Goal: Task Accomplishment & Management: Manage account settings

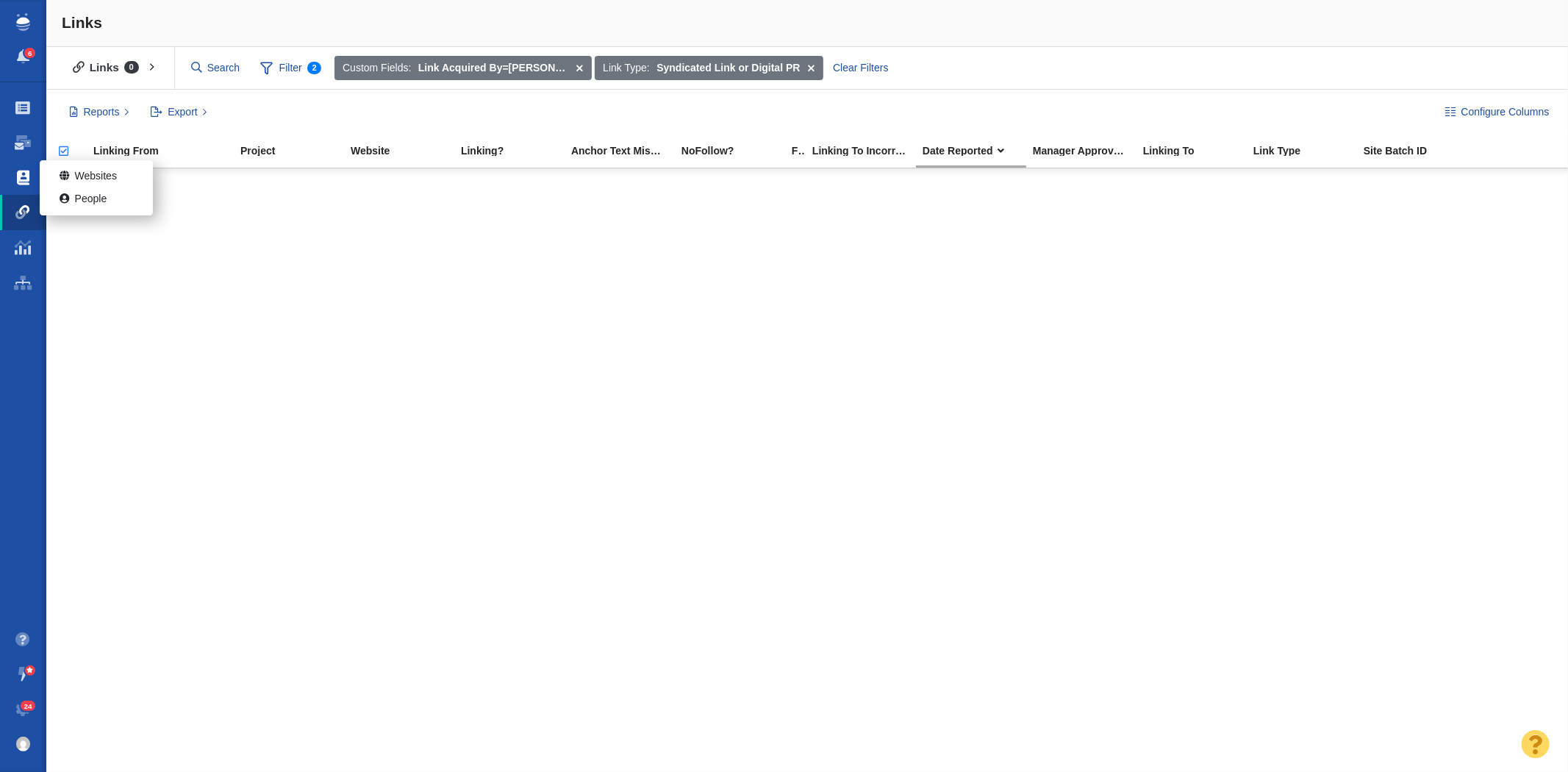
click at [27, 177] on span at bounding box center [23, 178] width 12 height 15
click at [13, 177] on ul "Projects Dashboard Websites People Link Monitoring Reports Projects Home" at bounding box center [23, 352] width 46 height 539
click at [27, 118] on link "Projects" at bounding box center [23, 108] width 46 height 35
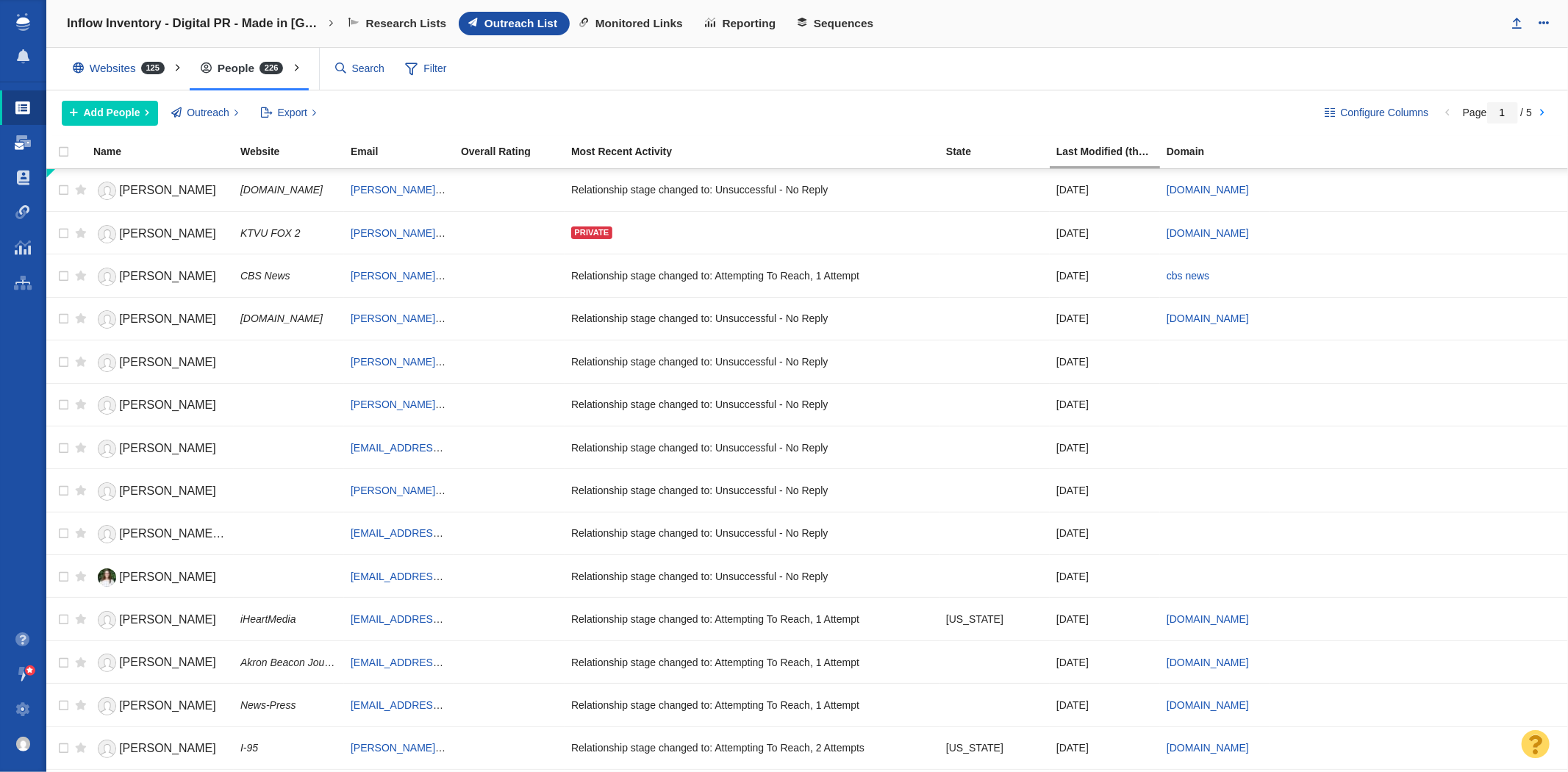
click at [26, 141] on span at bounding box center [23, 142] width 16 height 15
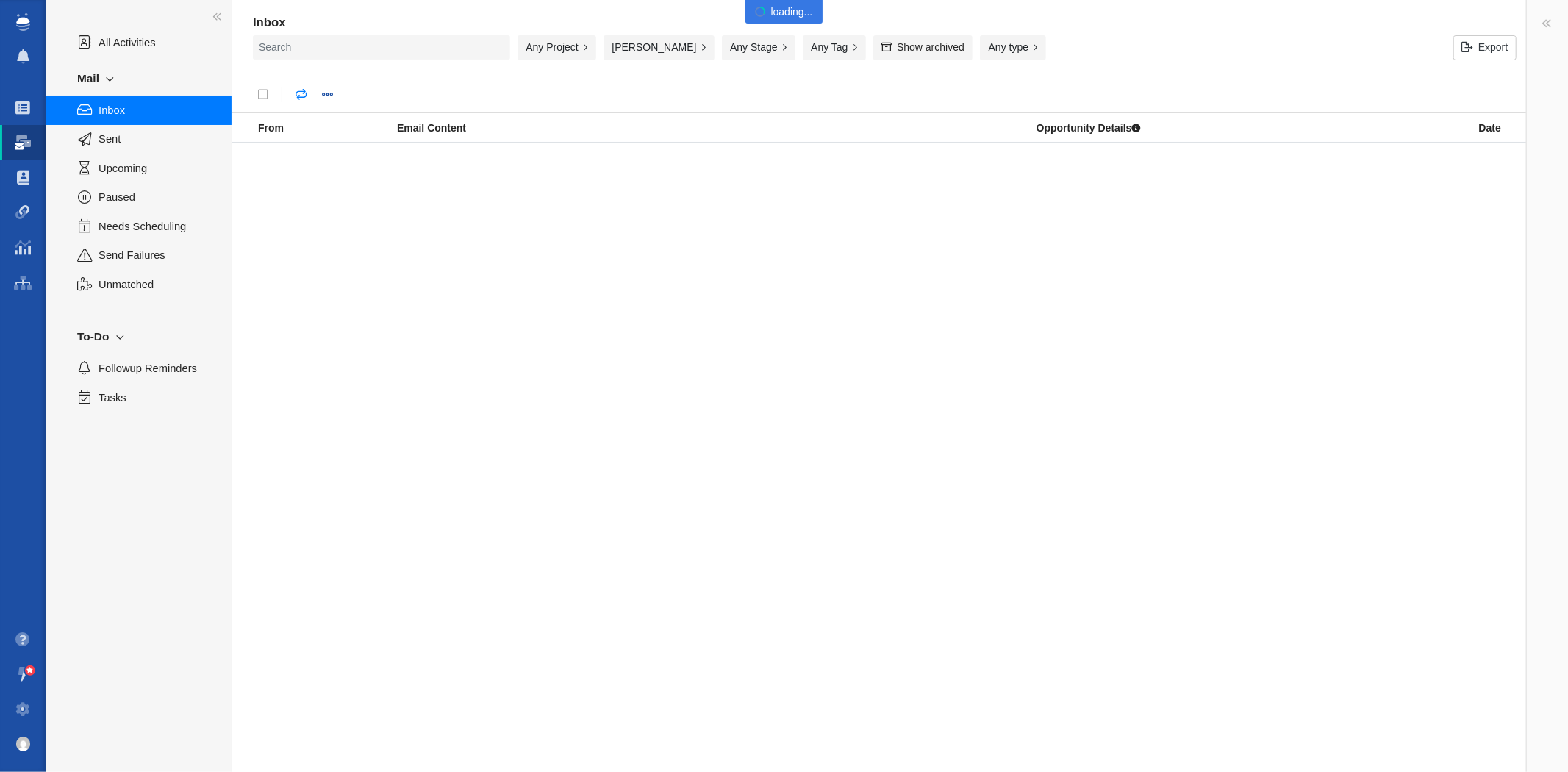
click at [108, 134] on span "Sent" at bounding box center [156, 139] width 117 height 16
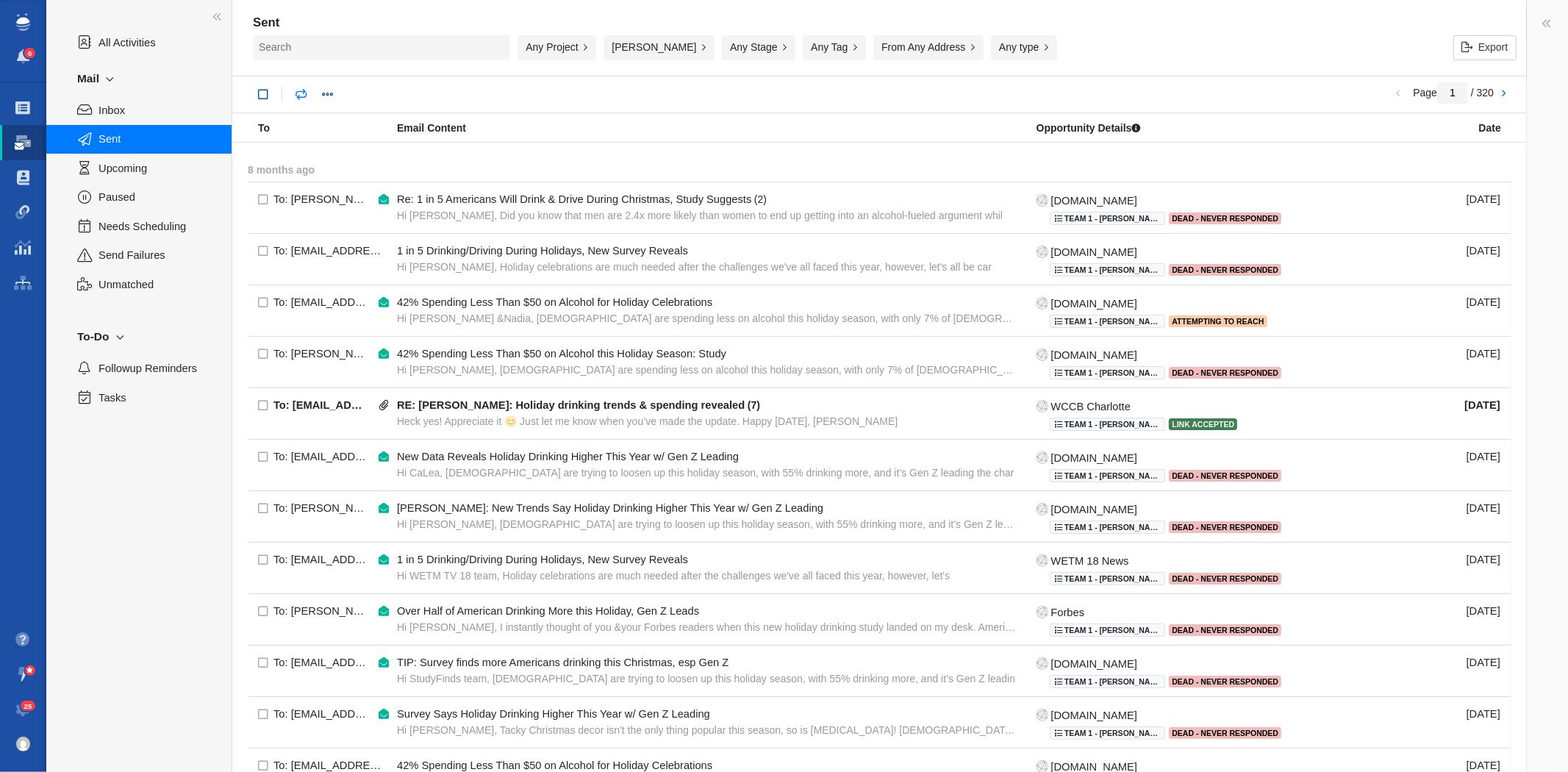
click at [262, 93] on link at bounding box center [263, 95] width 27 height 27
checkbox input "true"
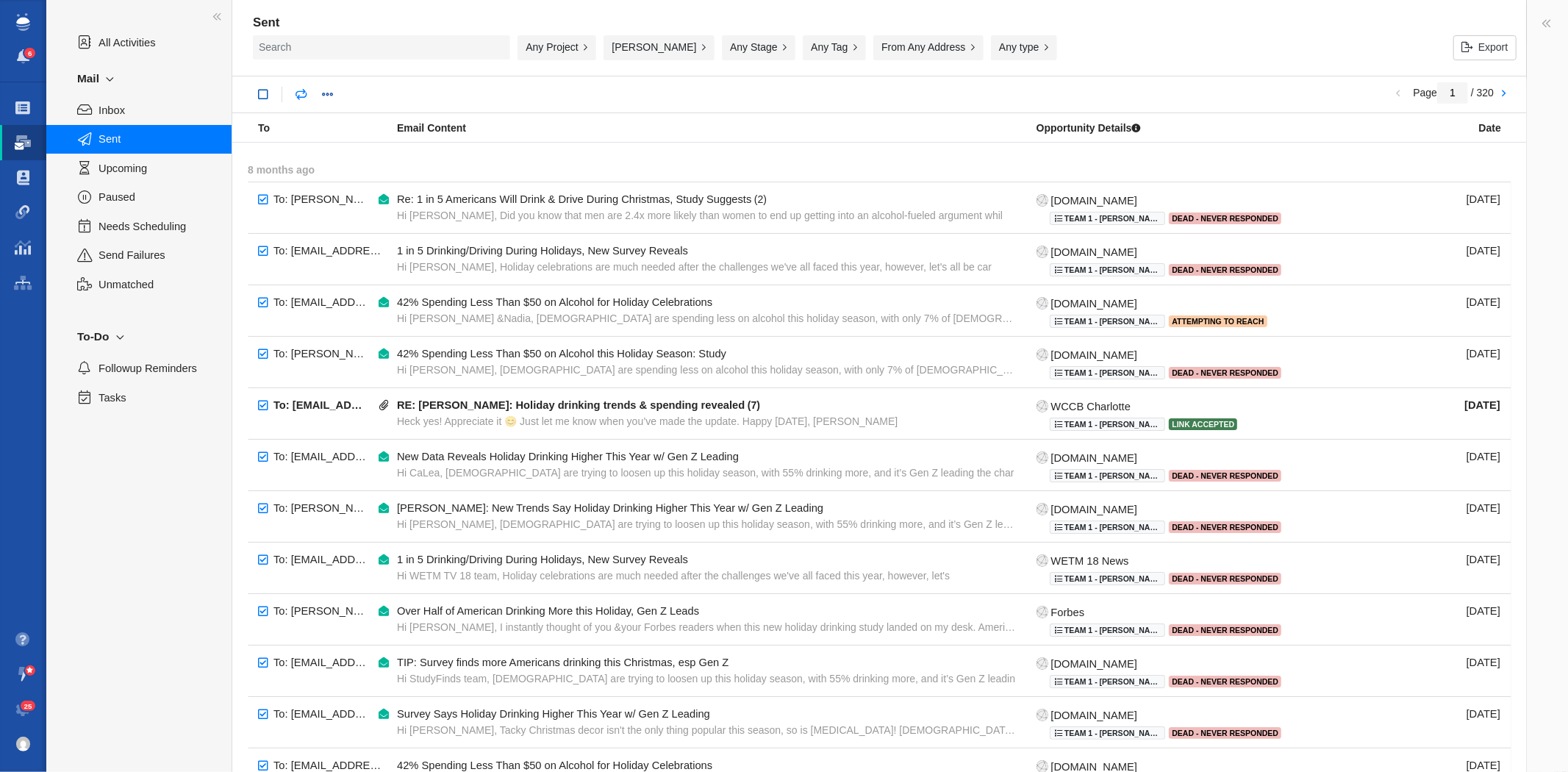
checkbox input "true"
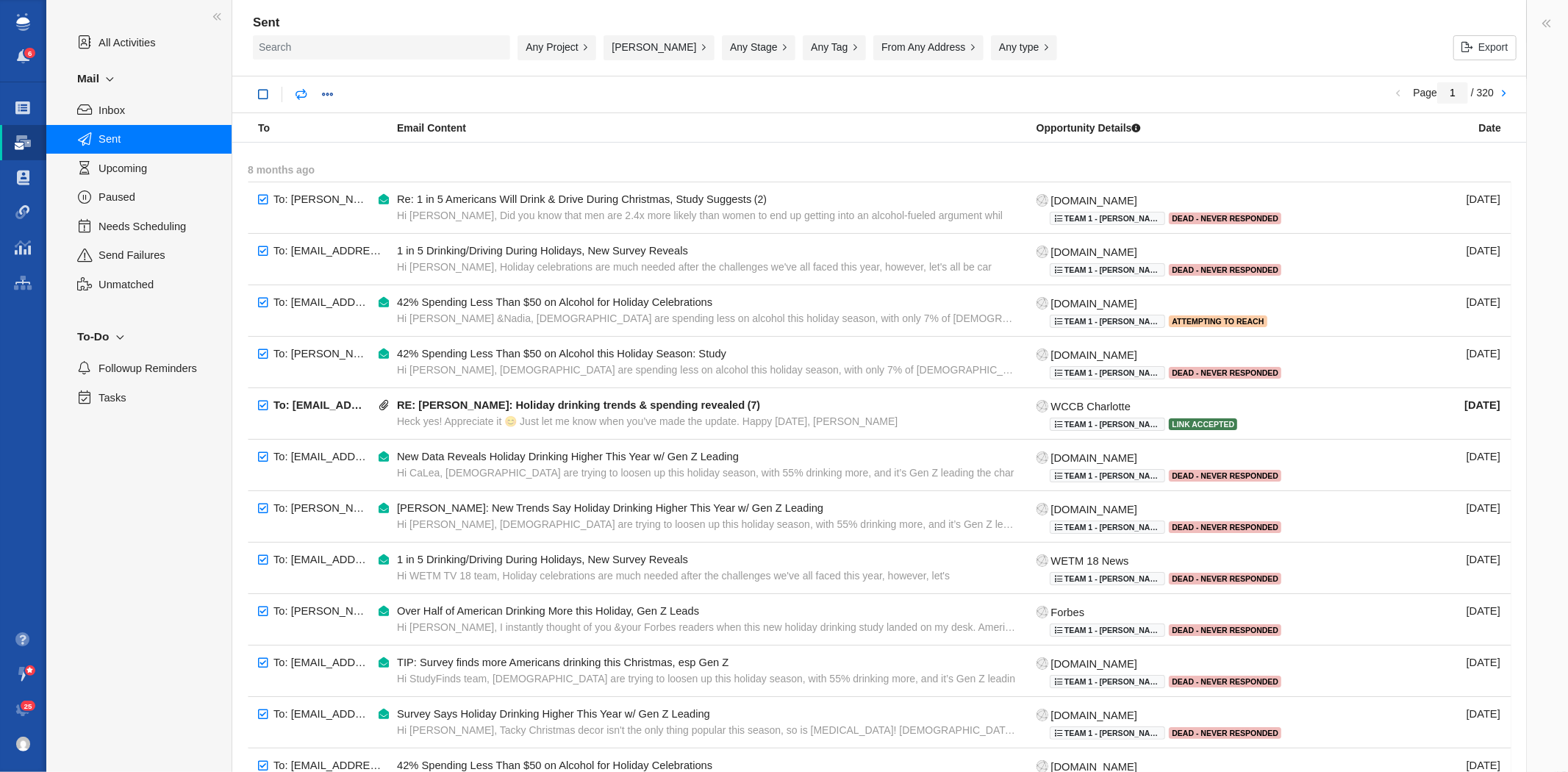
checkbox input "true"
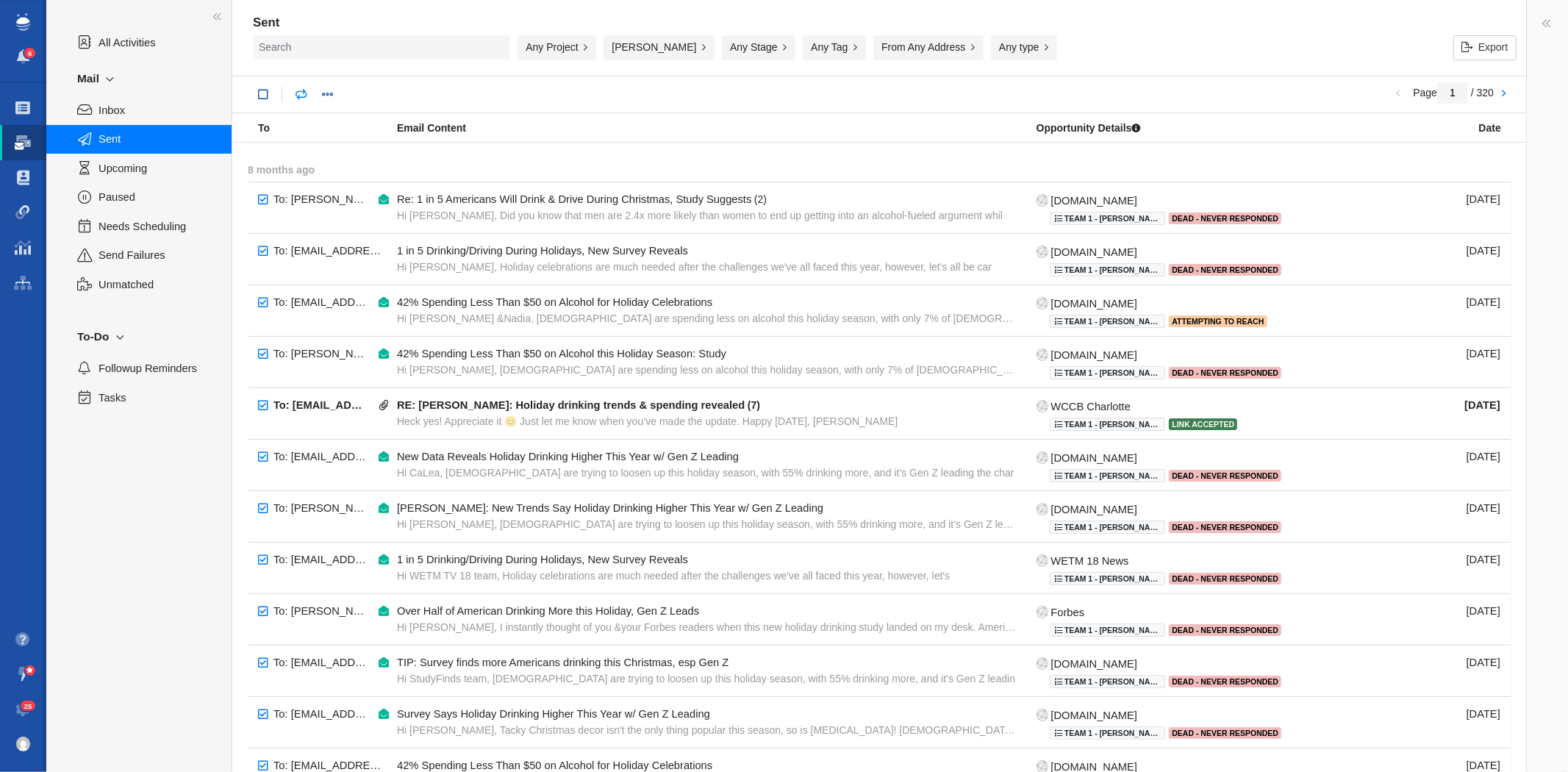
checkbox input "true"
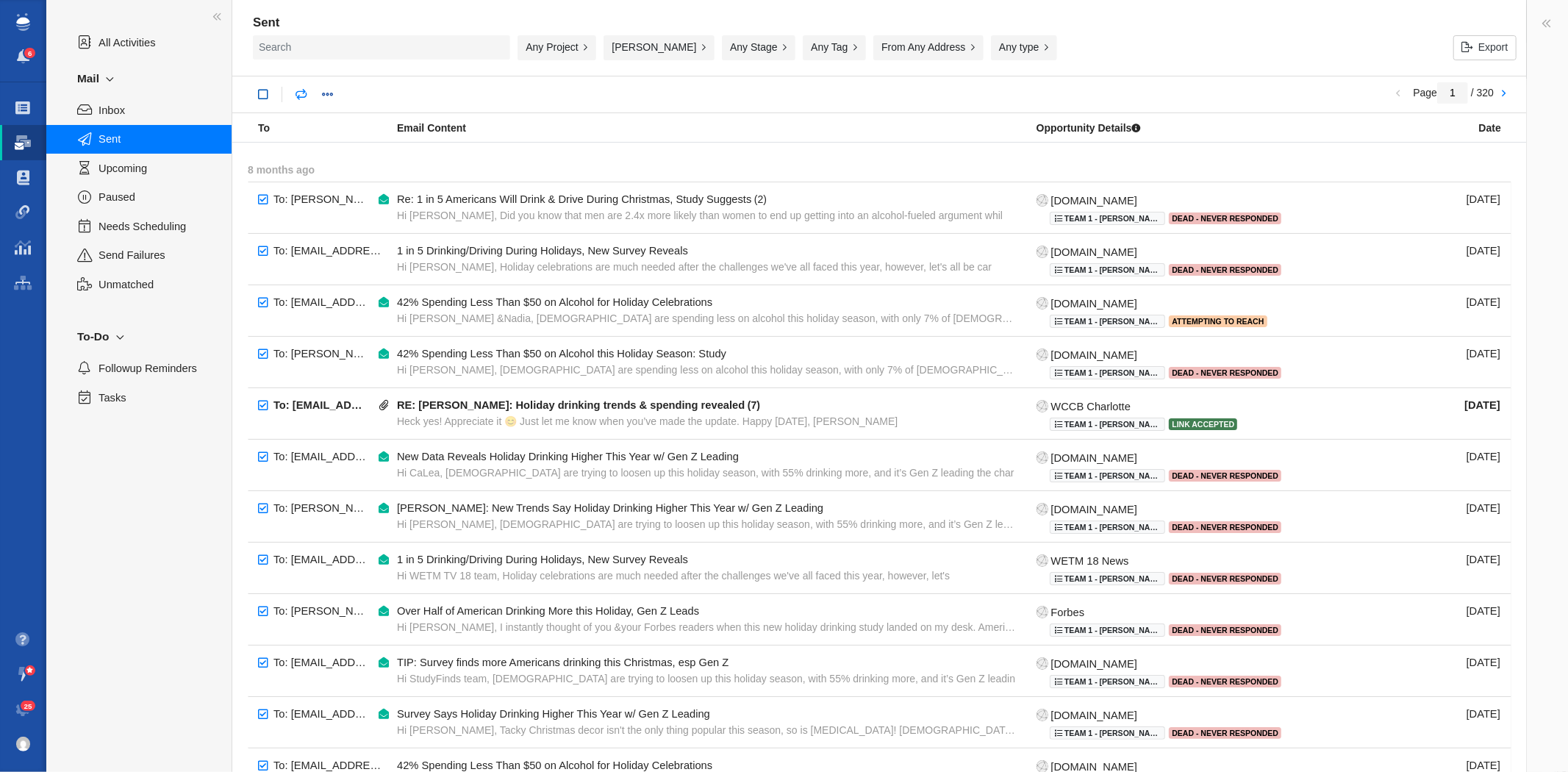
checkbox input "true"
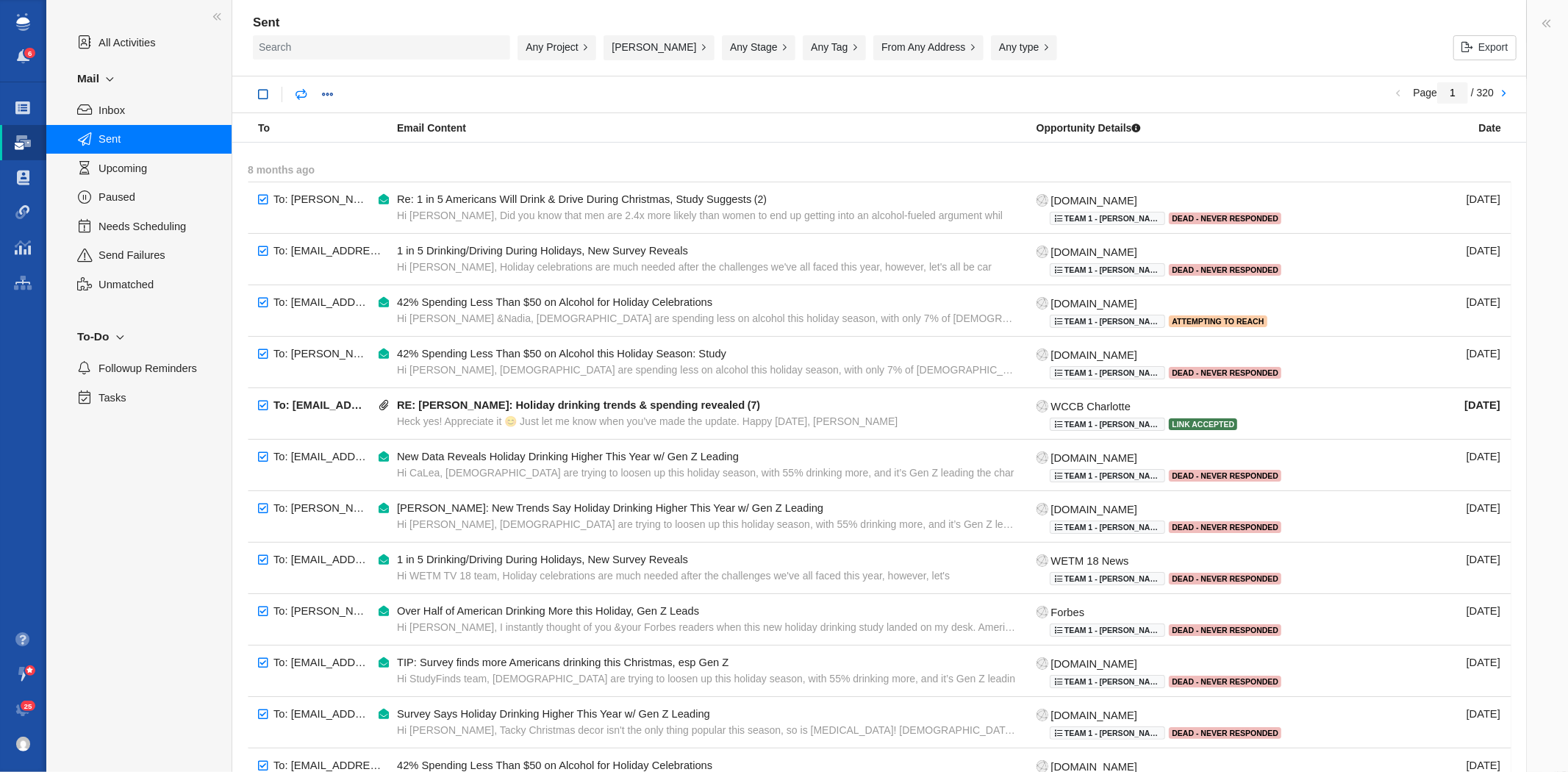
checkbox input "true"
click at [491, 91] on link at bounding box center [479, 95] width 27 height 27
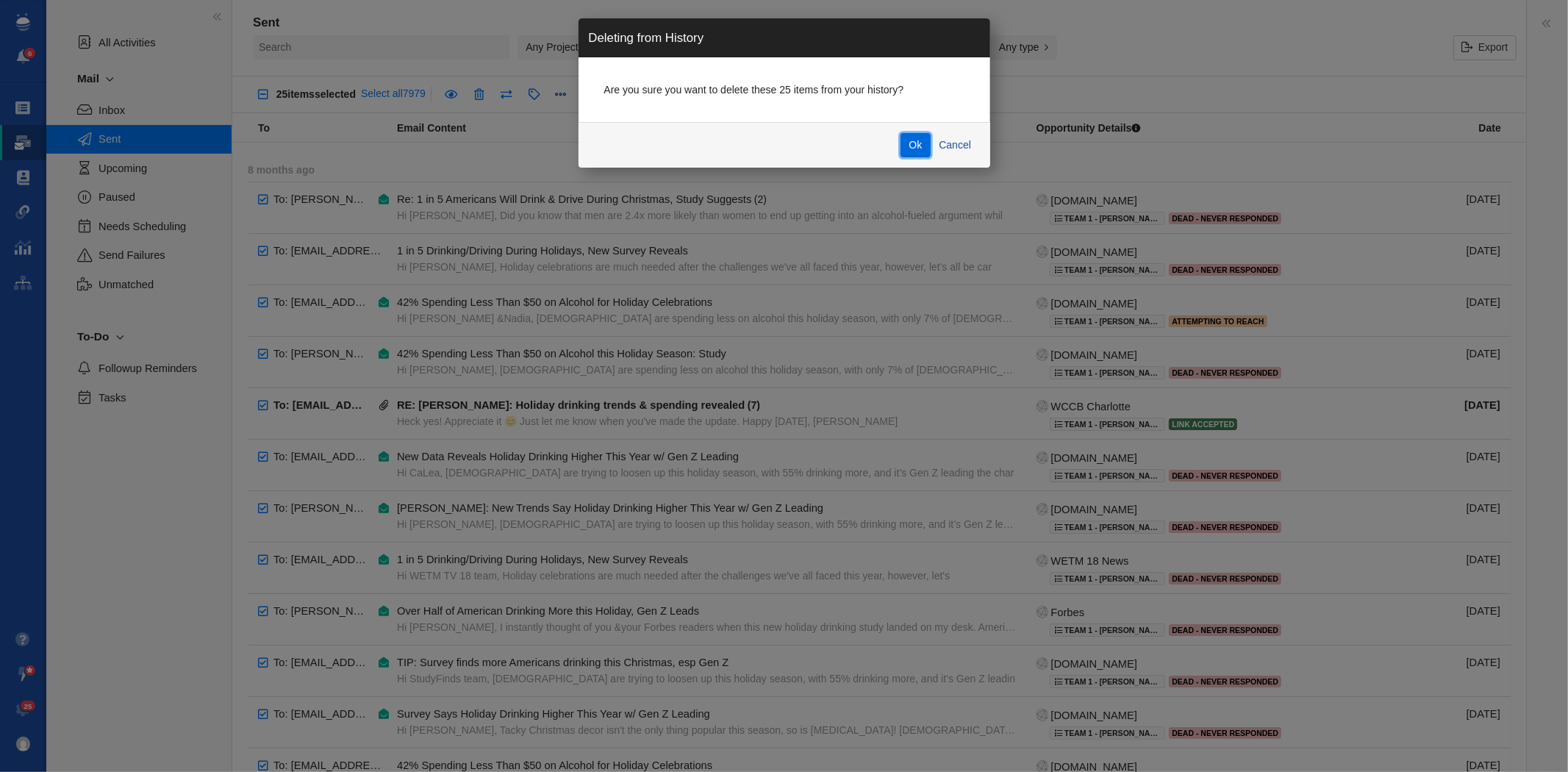
click at [919, 143] on button "Ok" at bounding box center [916, 146] width 30 height 25
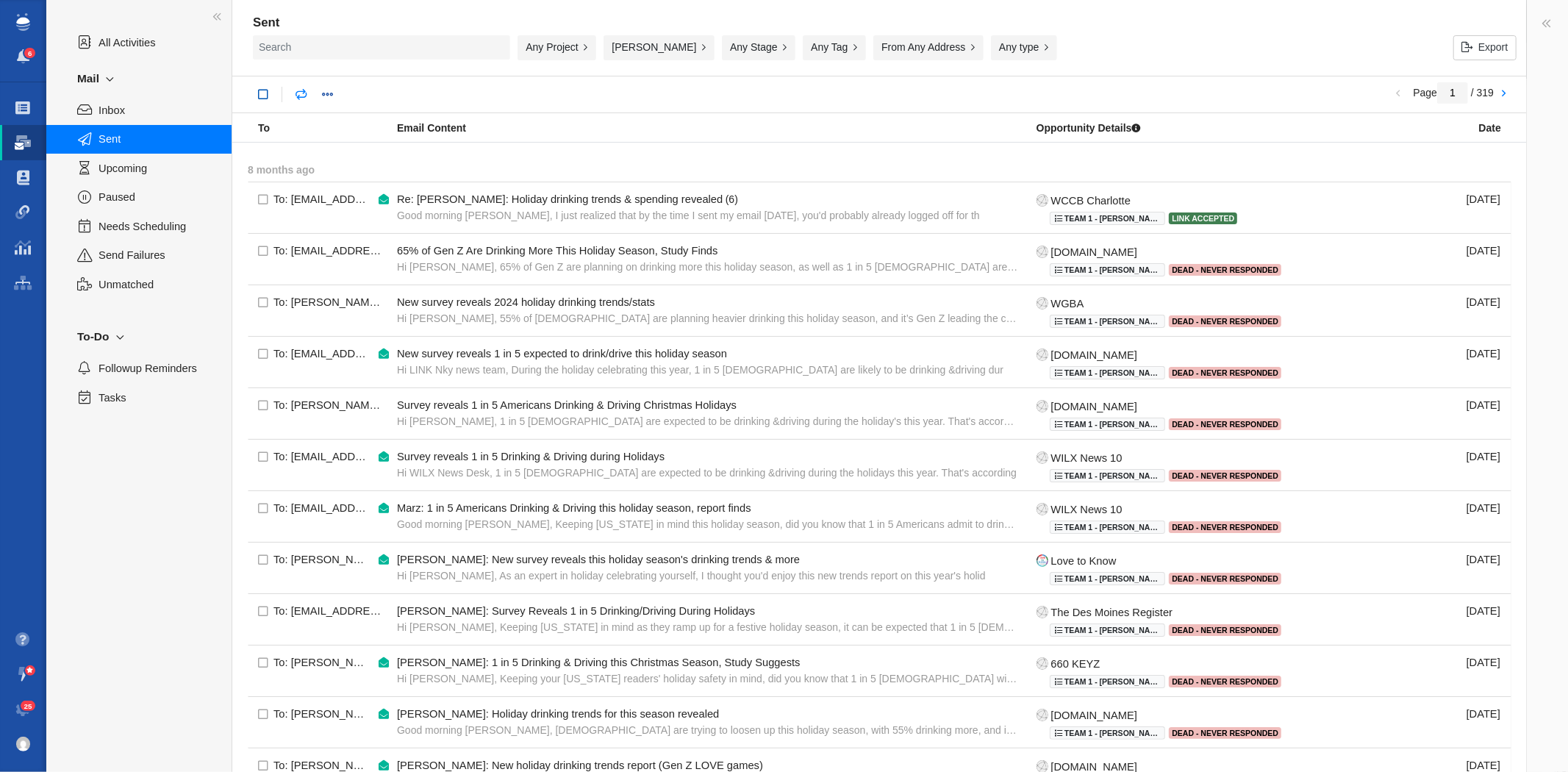
click at [263, 97] on link at bounding box center [263, 95] width 27 height 27
checkbox input "true"
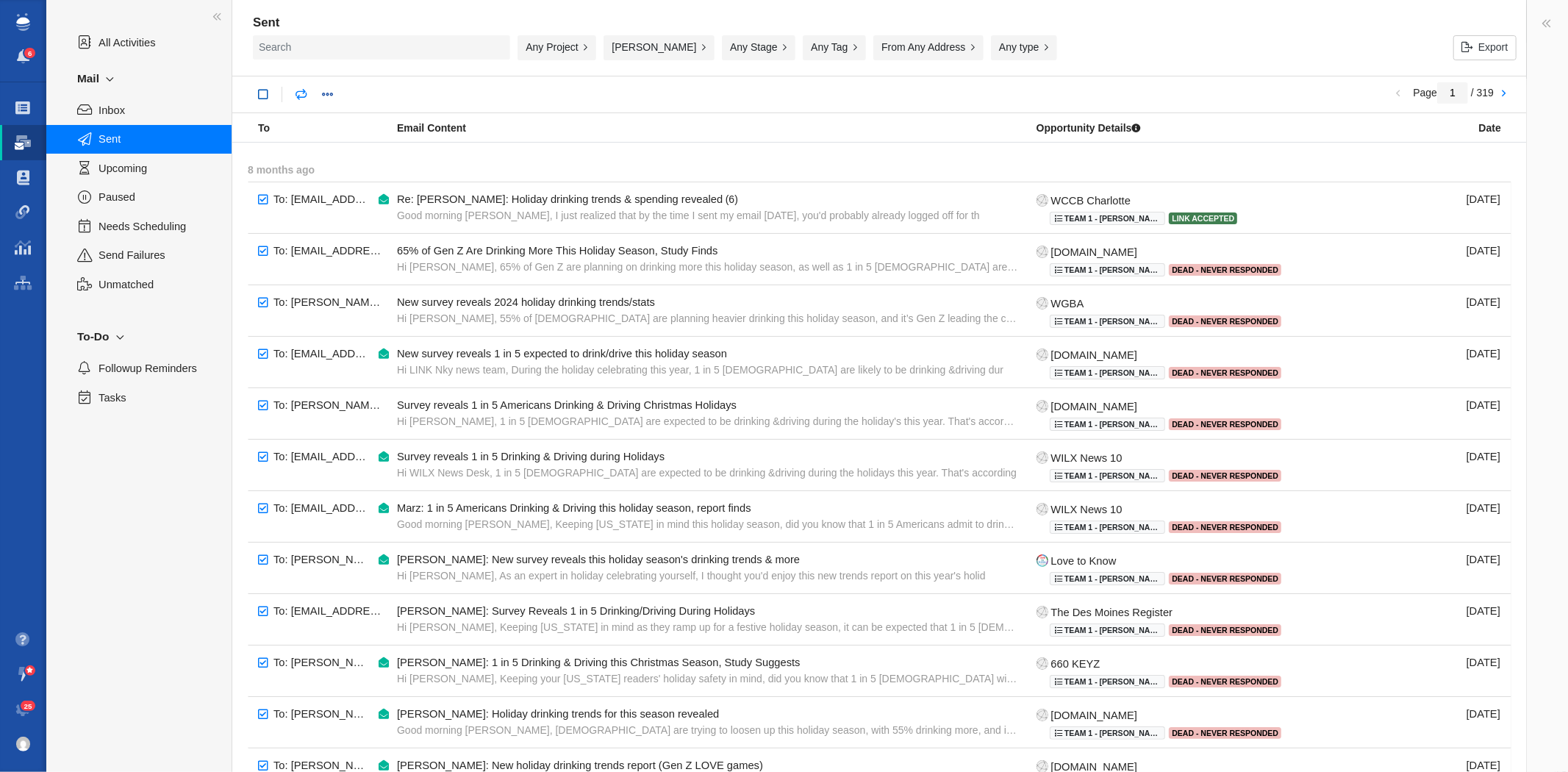
checkbox input "true"
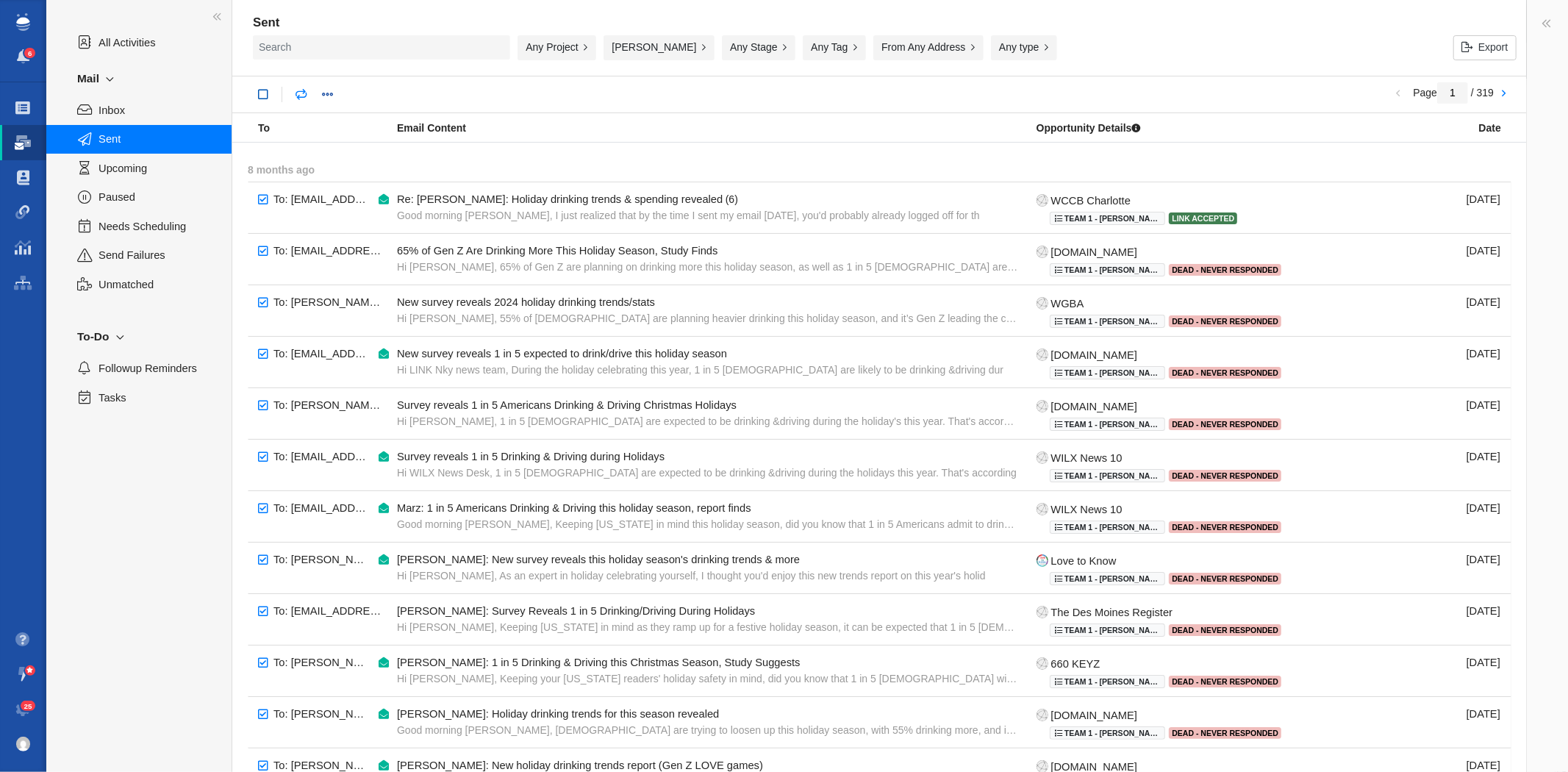
checkbox input "true"
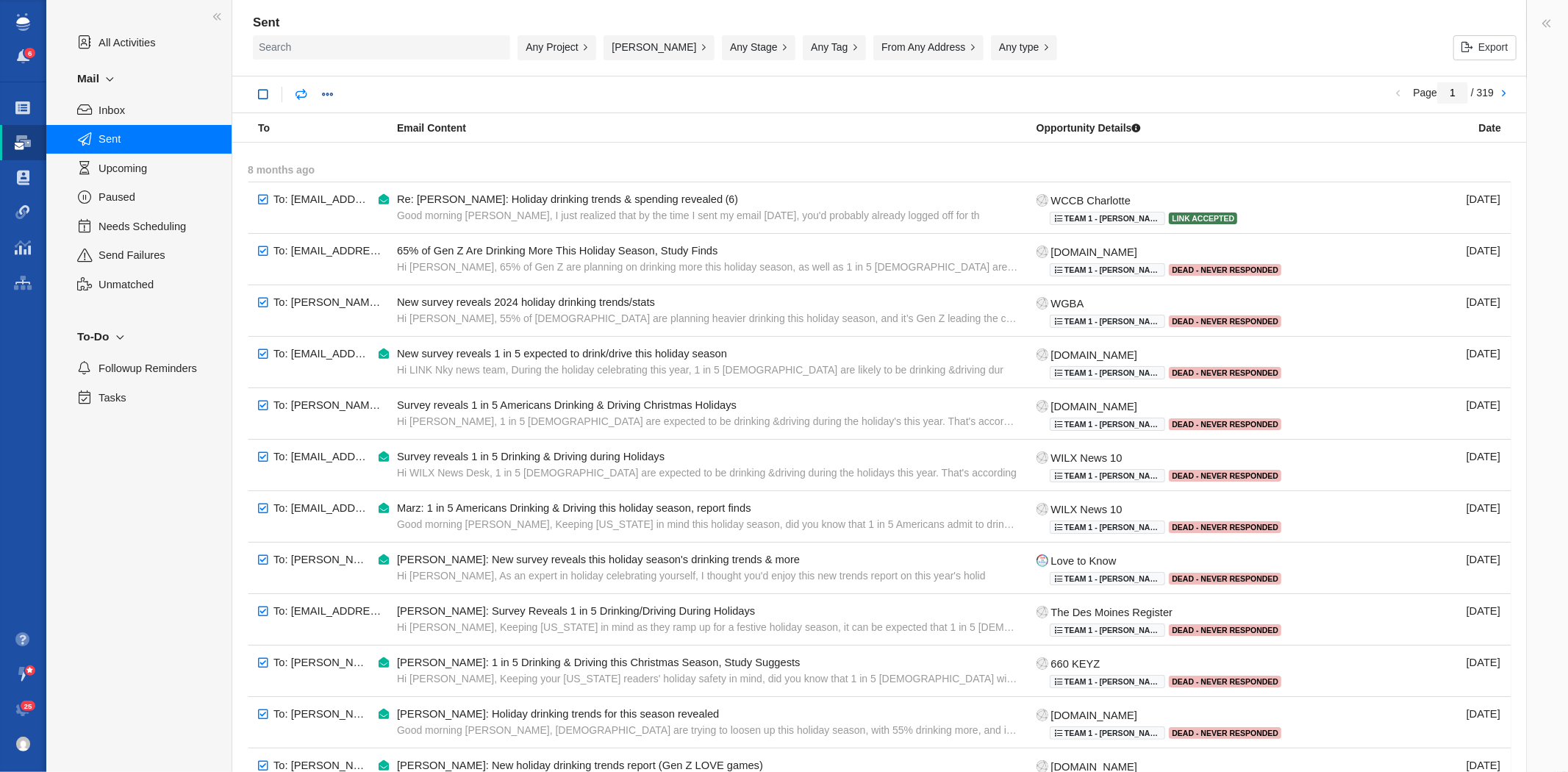
checkbox input "true"
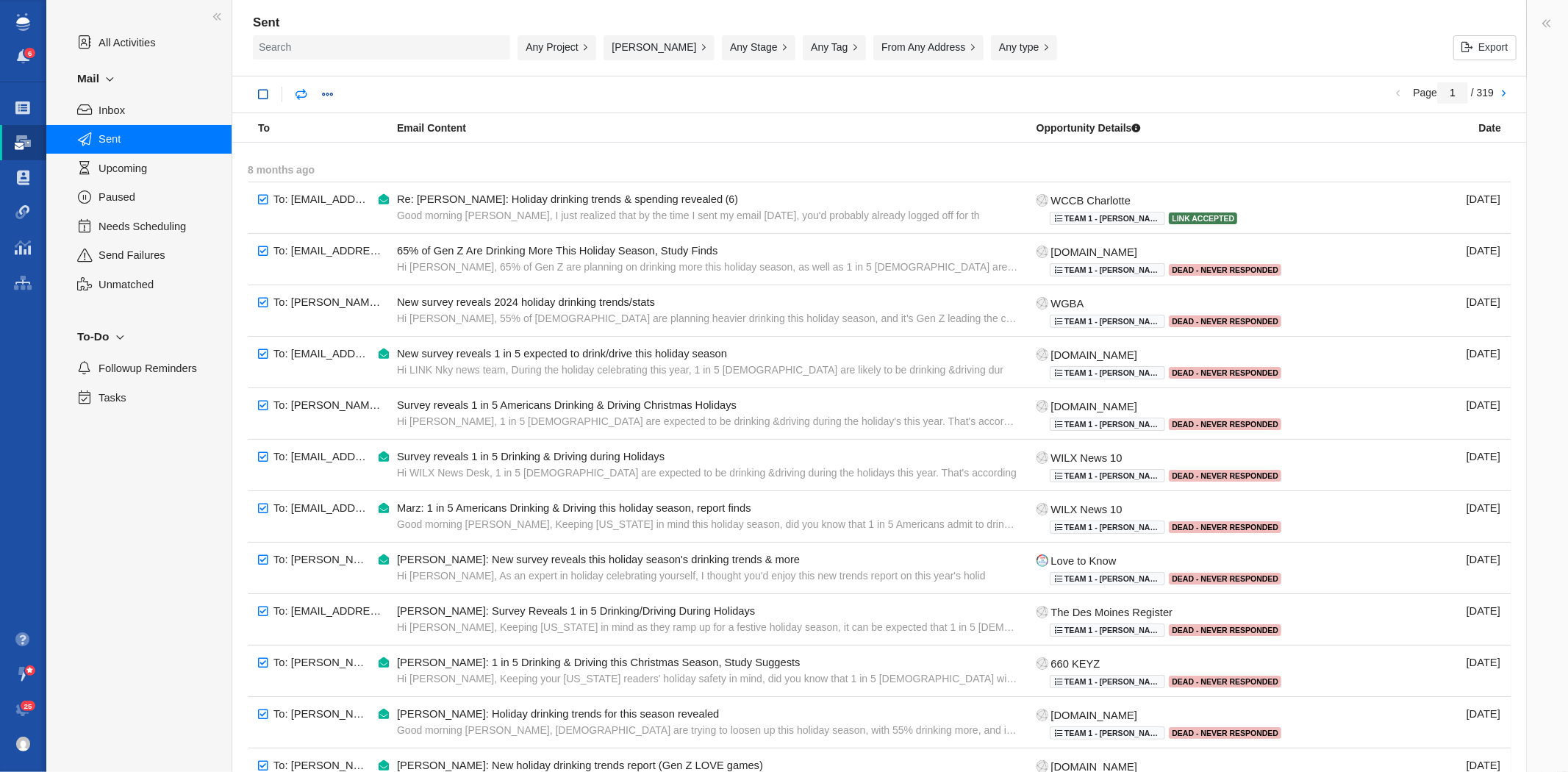
checkbox input "true"
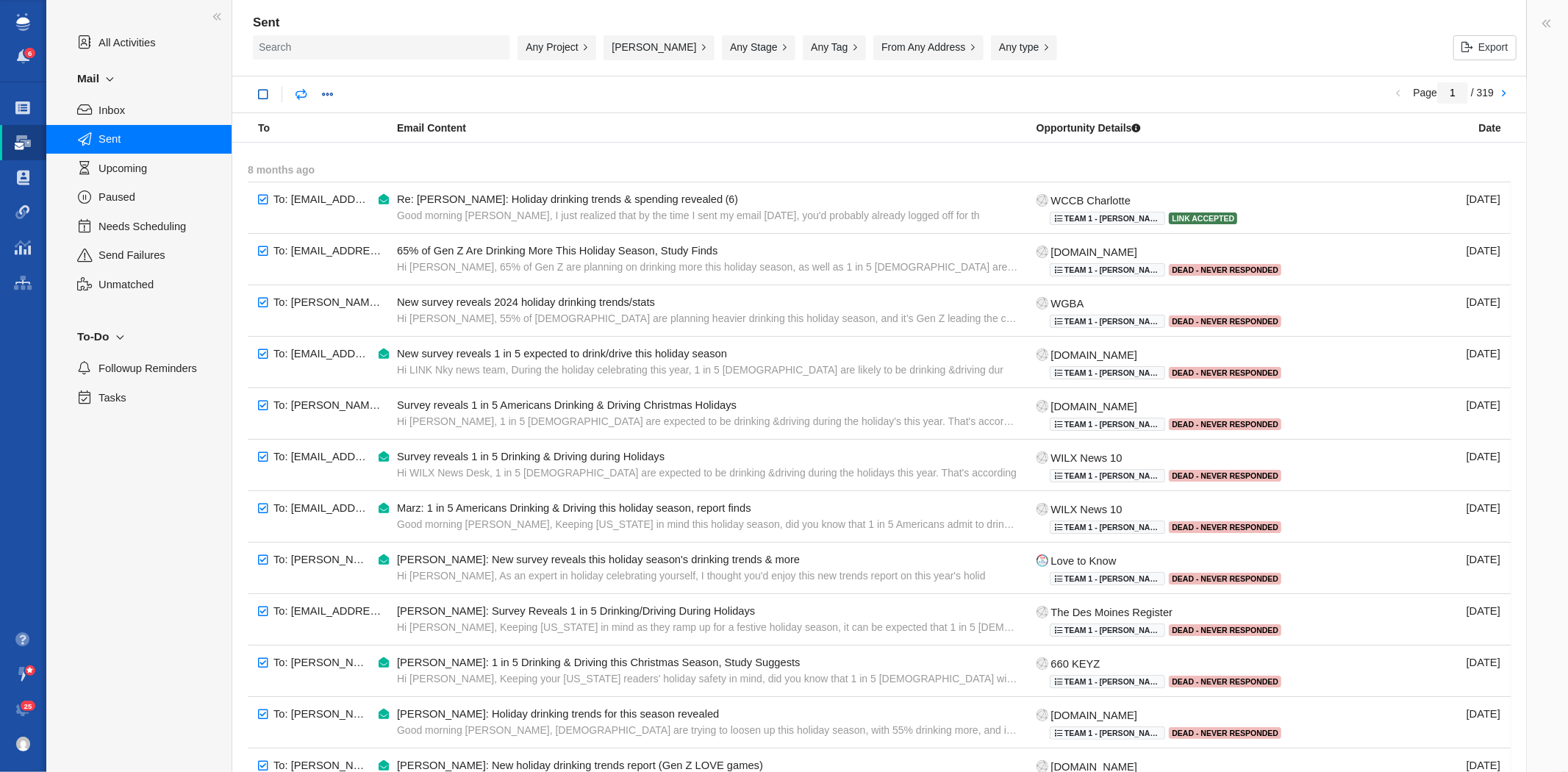
checkbox input "true"
click at [492, 93] on link at bounding box center [479, 95] width 27 height 27
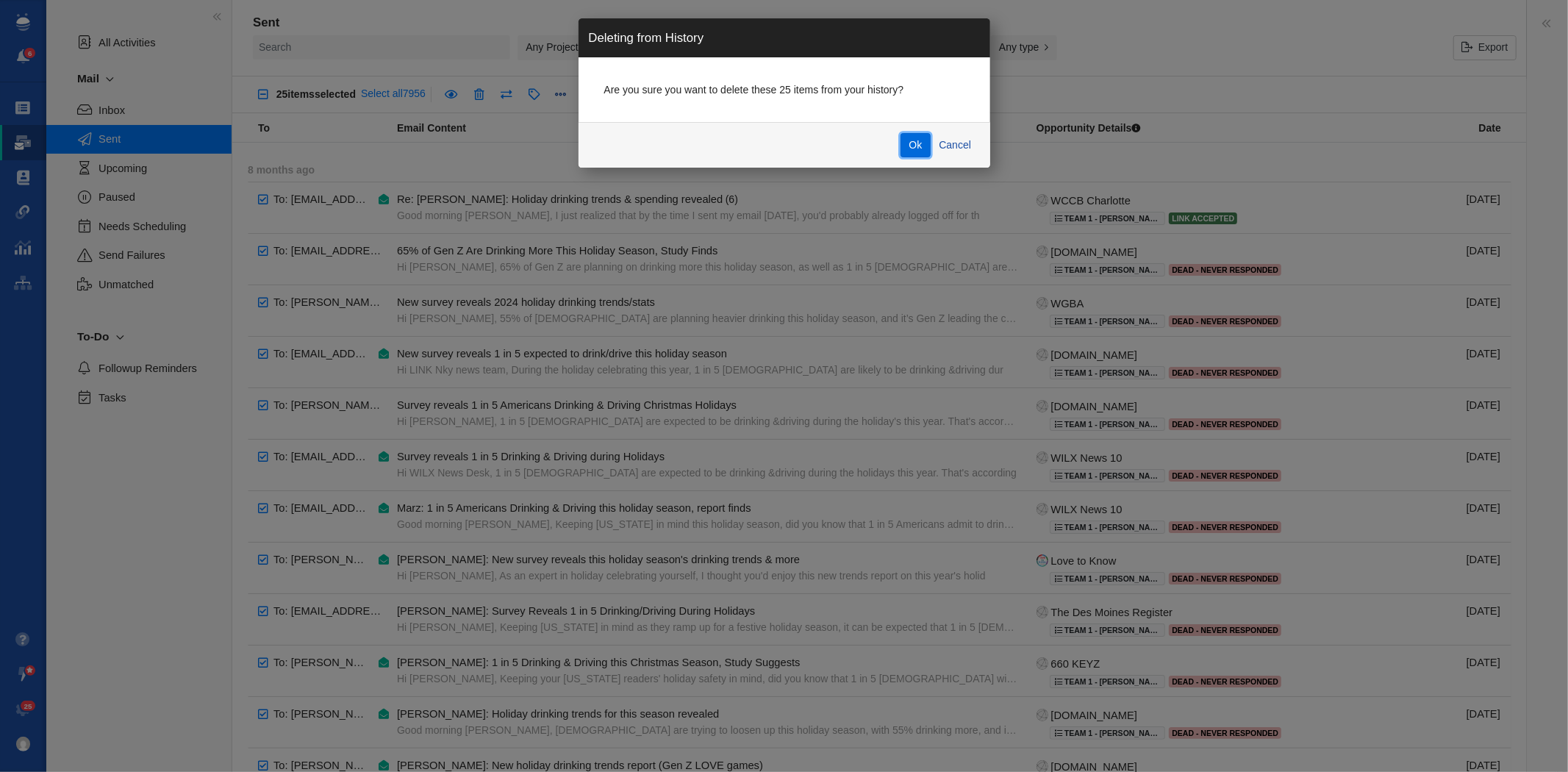
click at [924, 149] on button "Ok" at bounding box center [916, 146] width 30 height 25
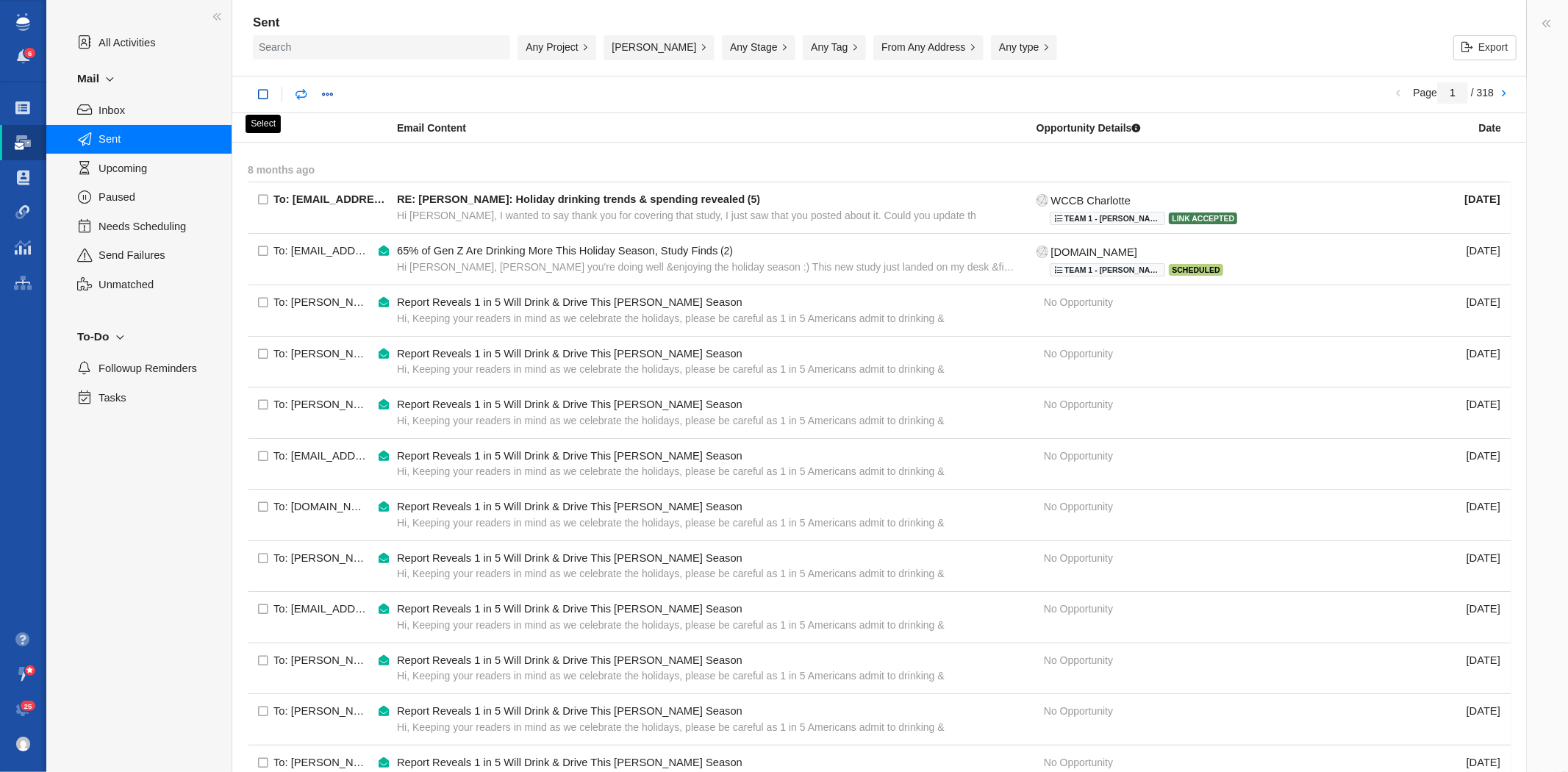
click at [268, 98] on link at bounding box center [263, 95] width 27 height 27
checkbox input "true"
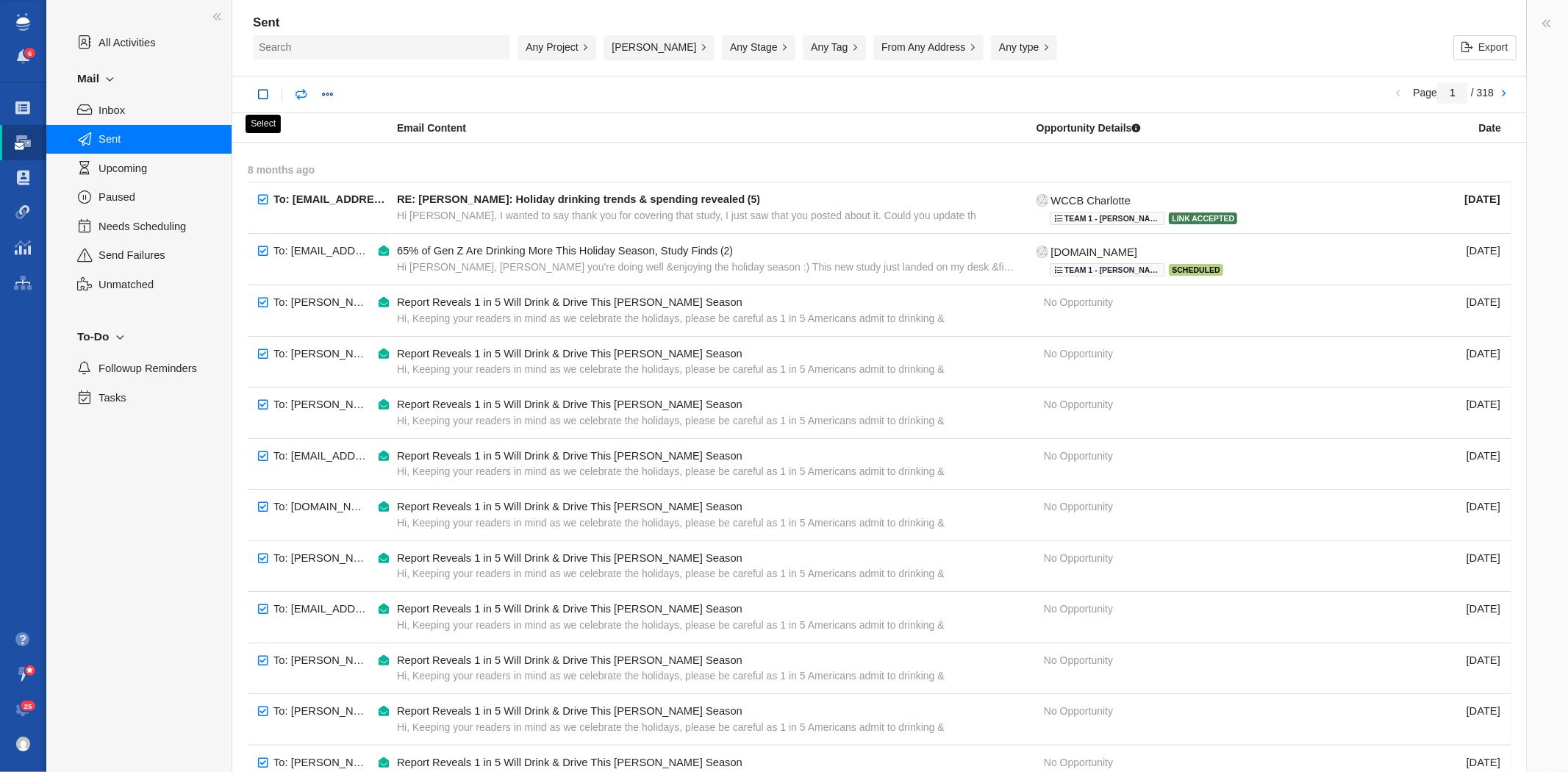
checkbox input "true"
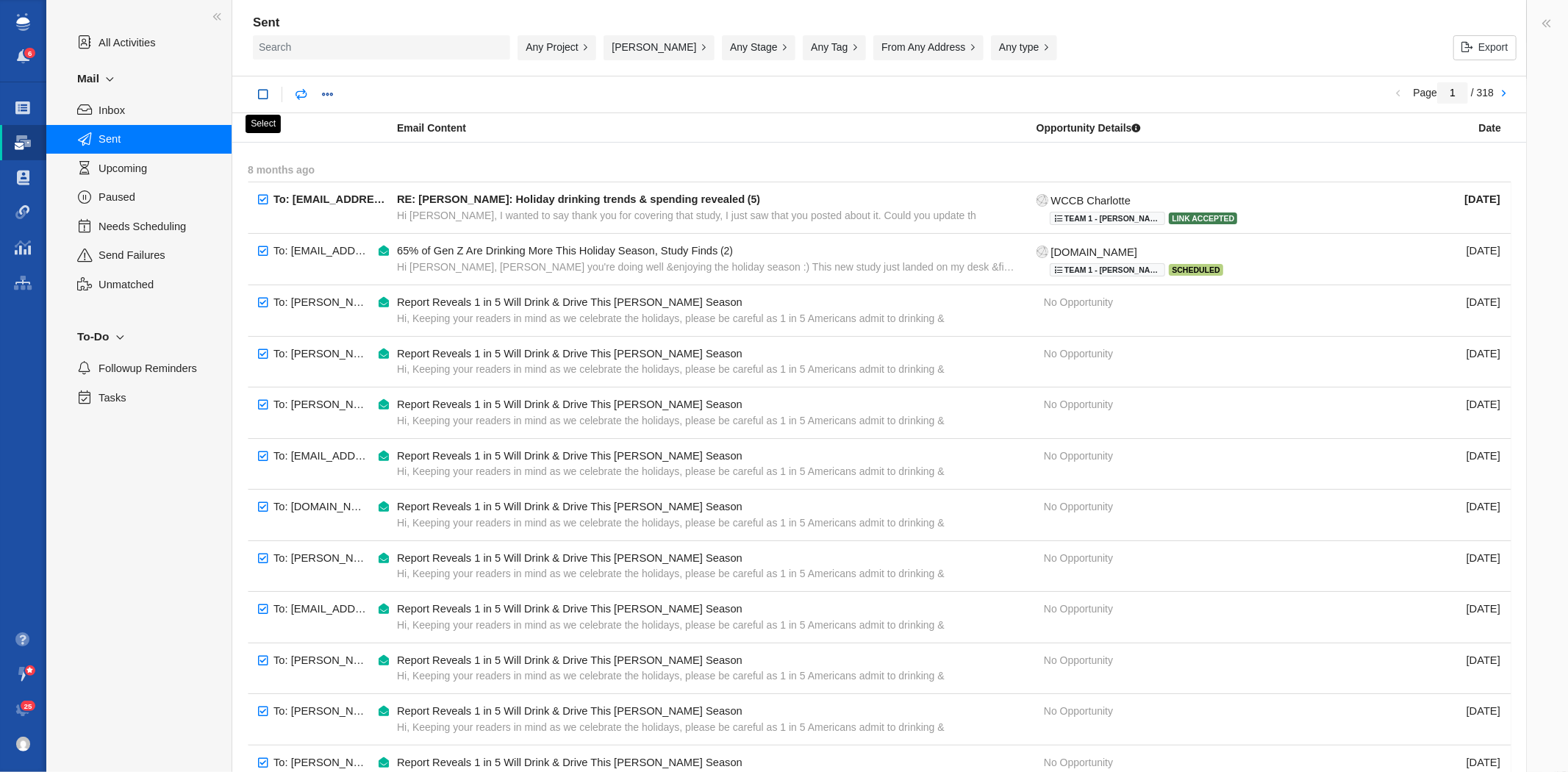
checkbox input "true"
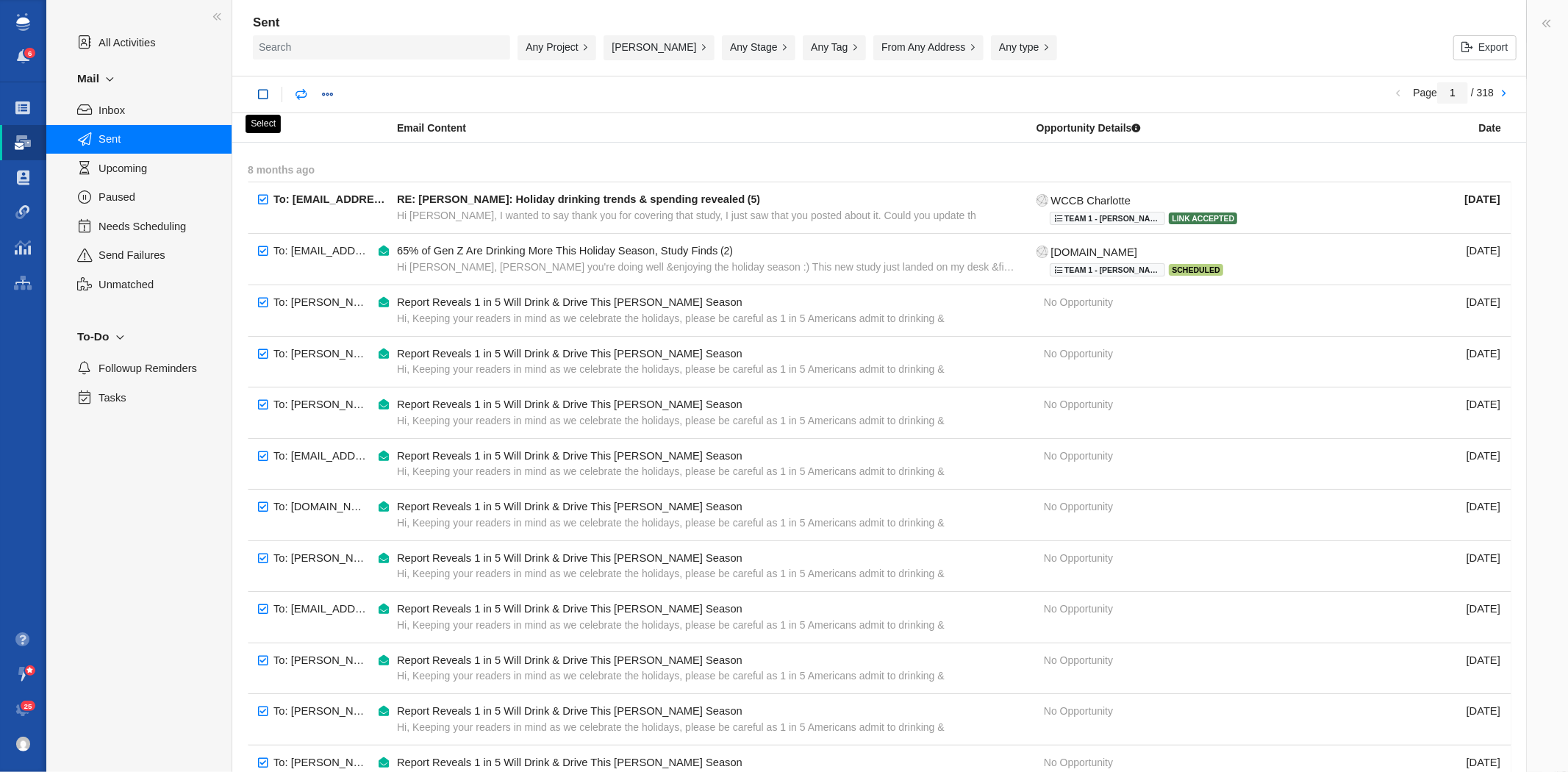
checkbox input "true"
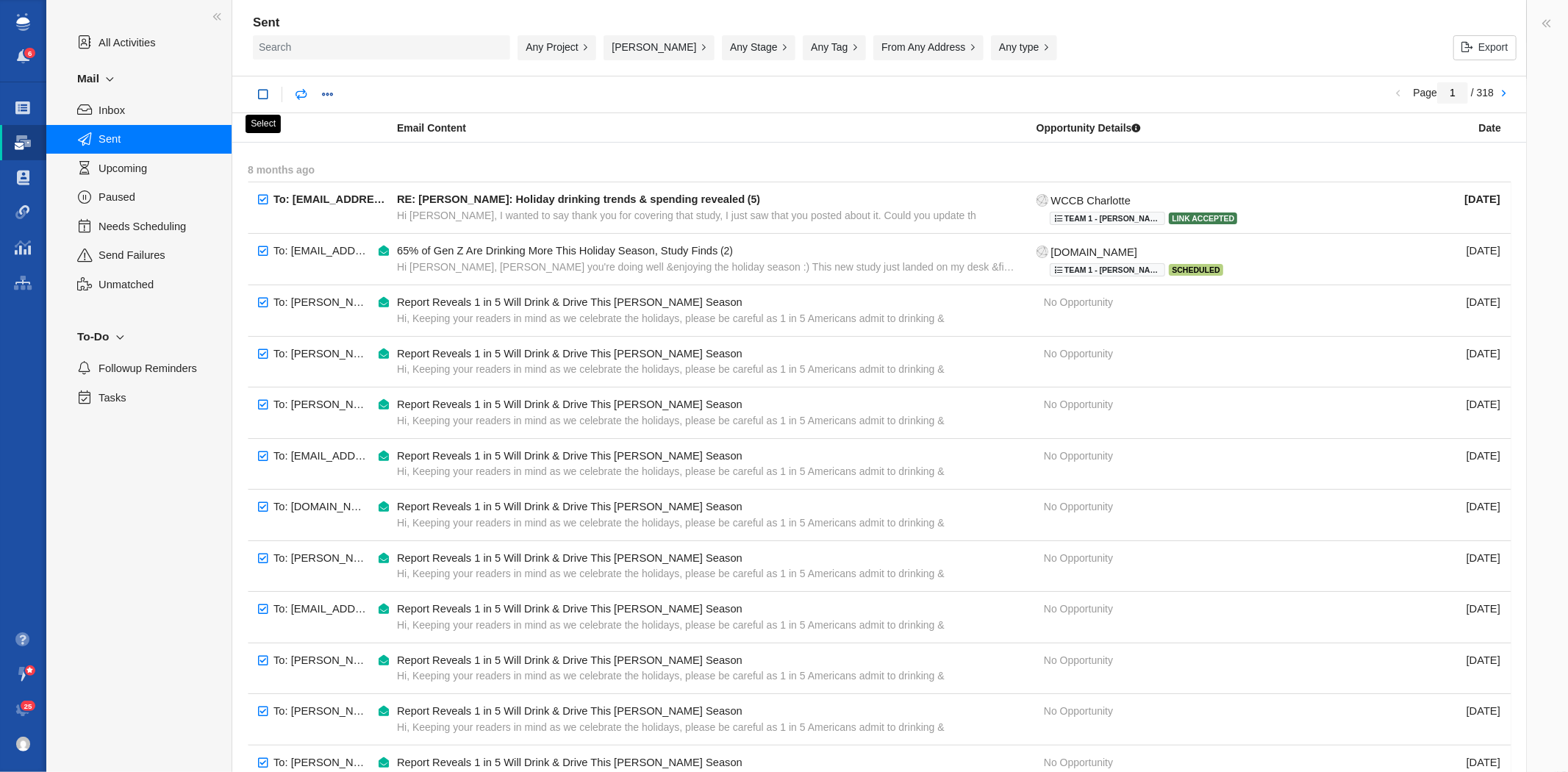
checkbox input "true"
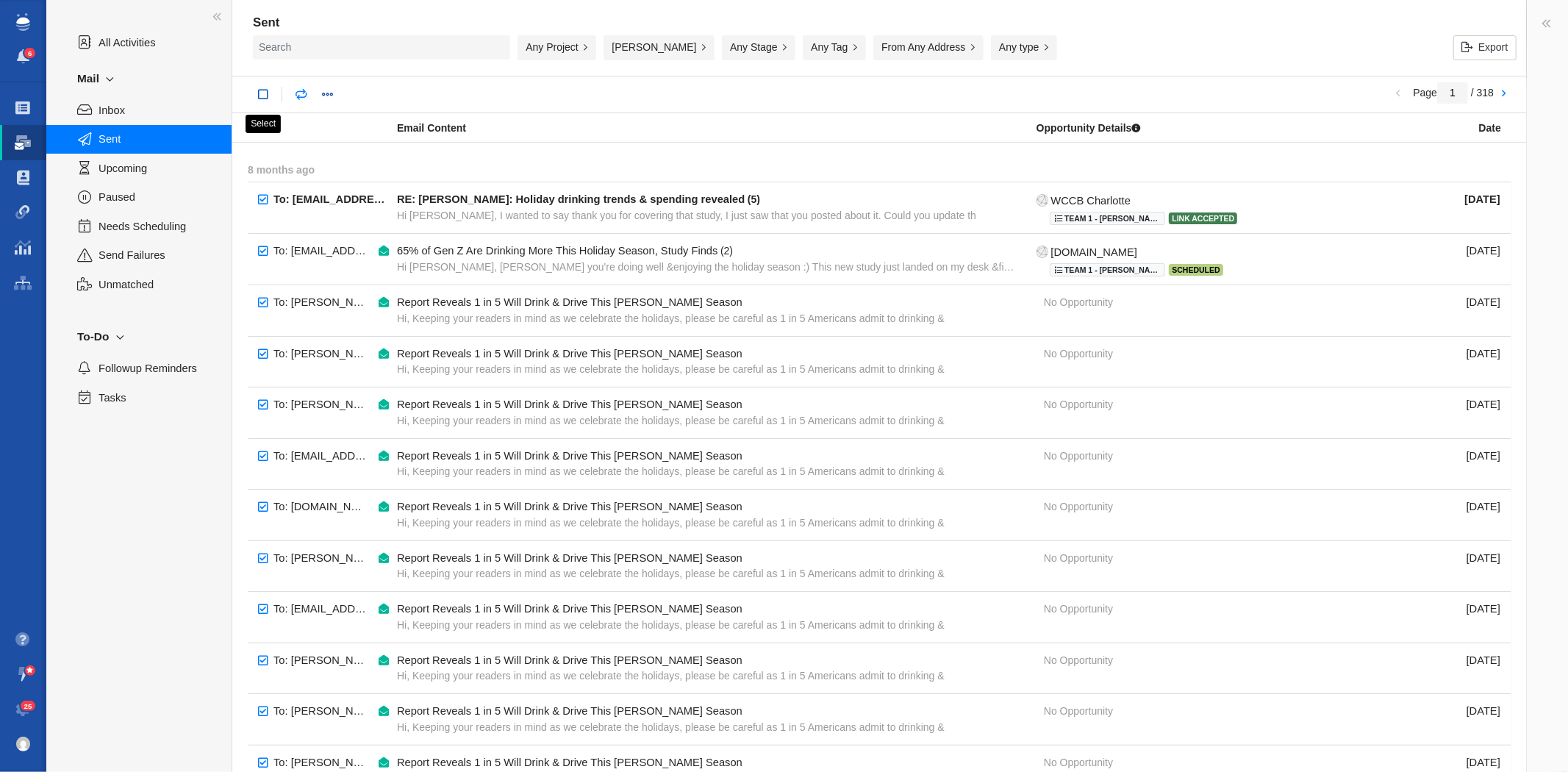
checkbox input "true"
click at [490, 96] on link at bounding box center [479, 95] width 27 height 27
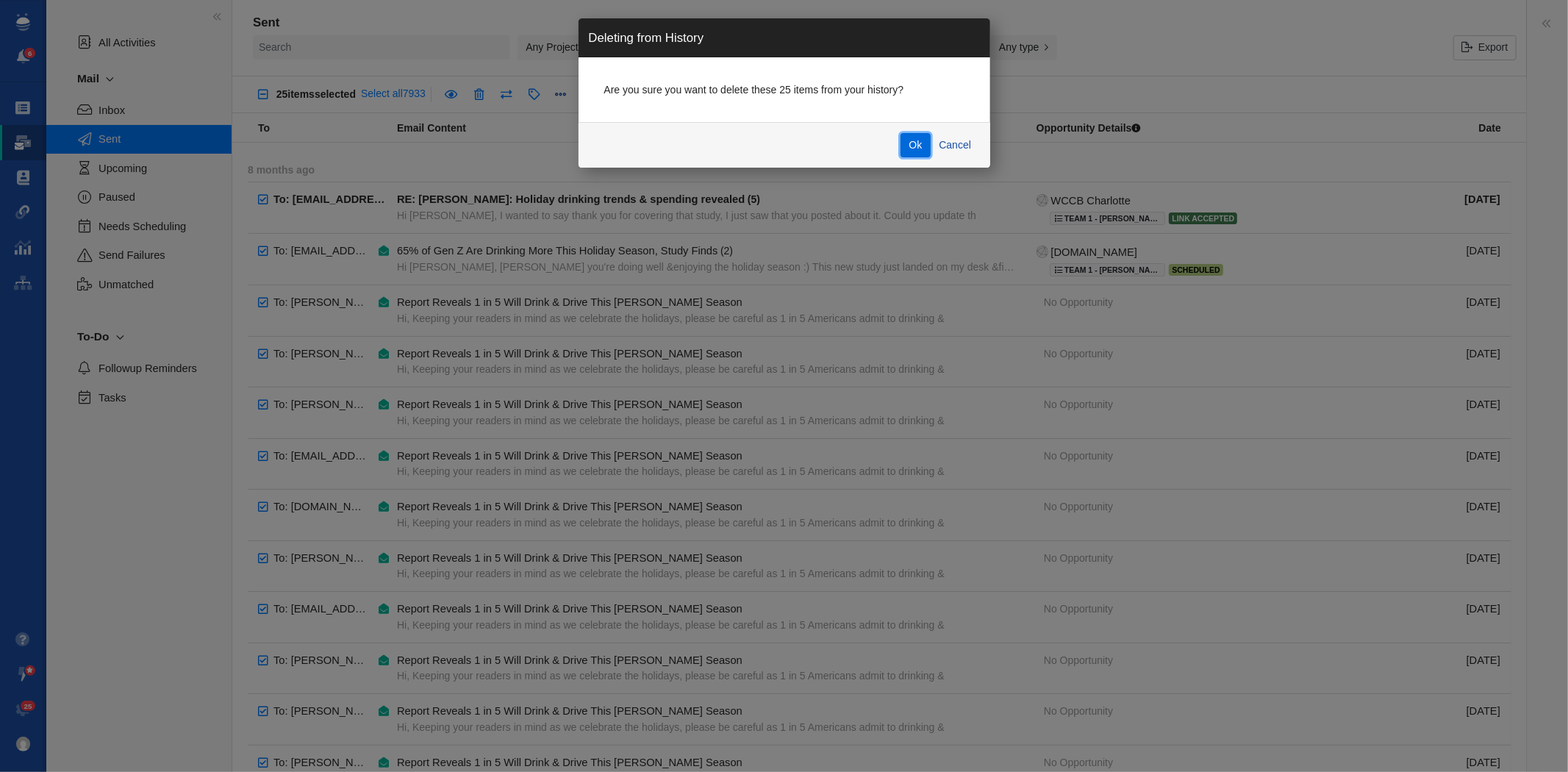
click at [904, 141] on button "Ok" at bounding box center [916, 146] width 30 height 25
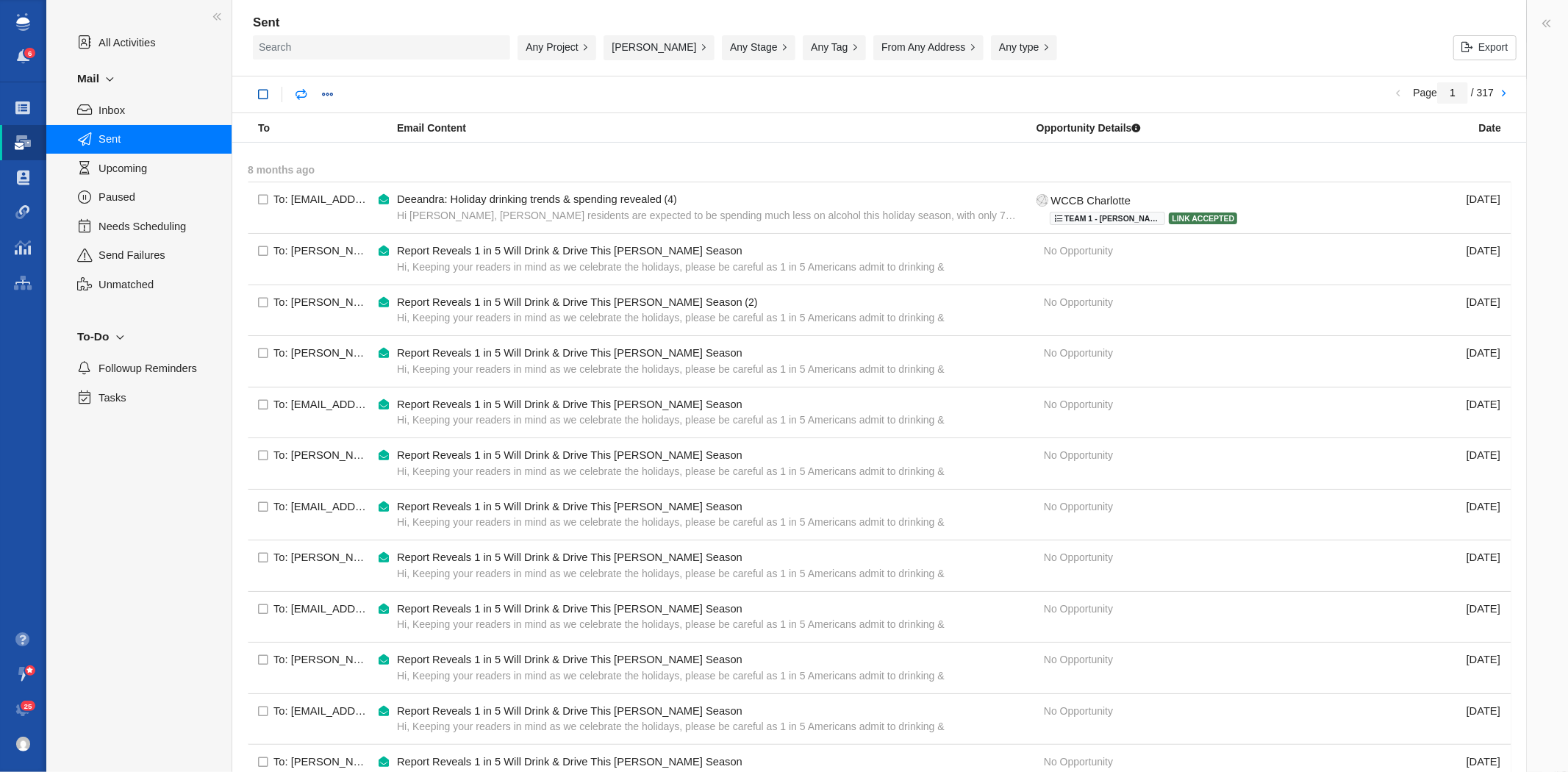
click at [262, 94] on link at bounding box center [263, 95] width 27 height 27
checkbox input "true"
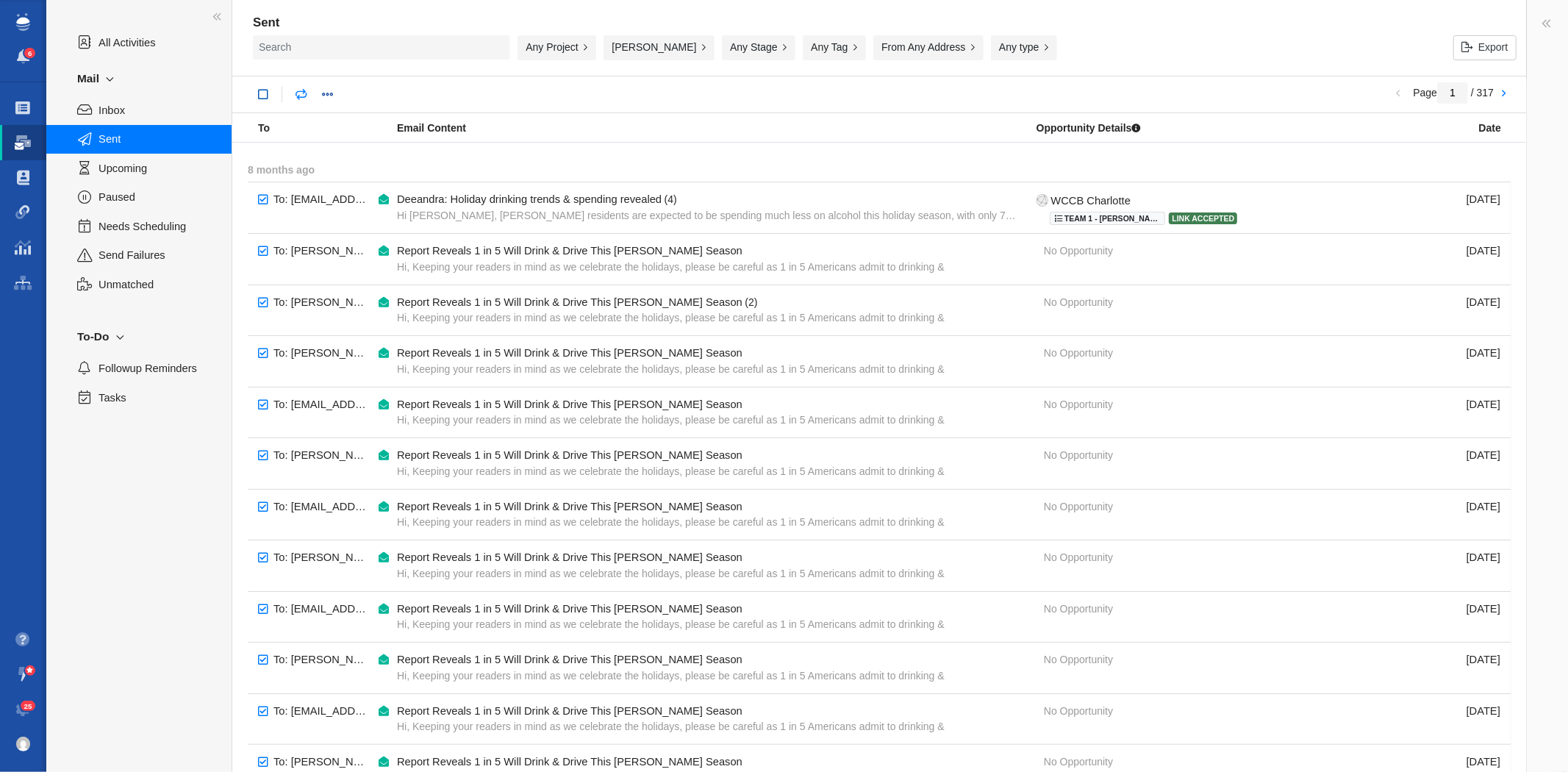
checkbox input "true"
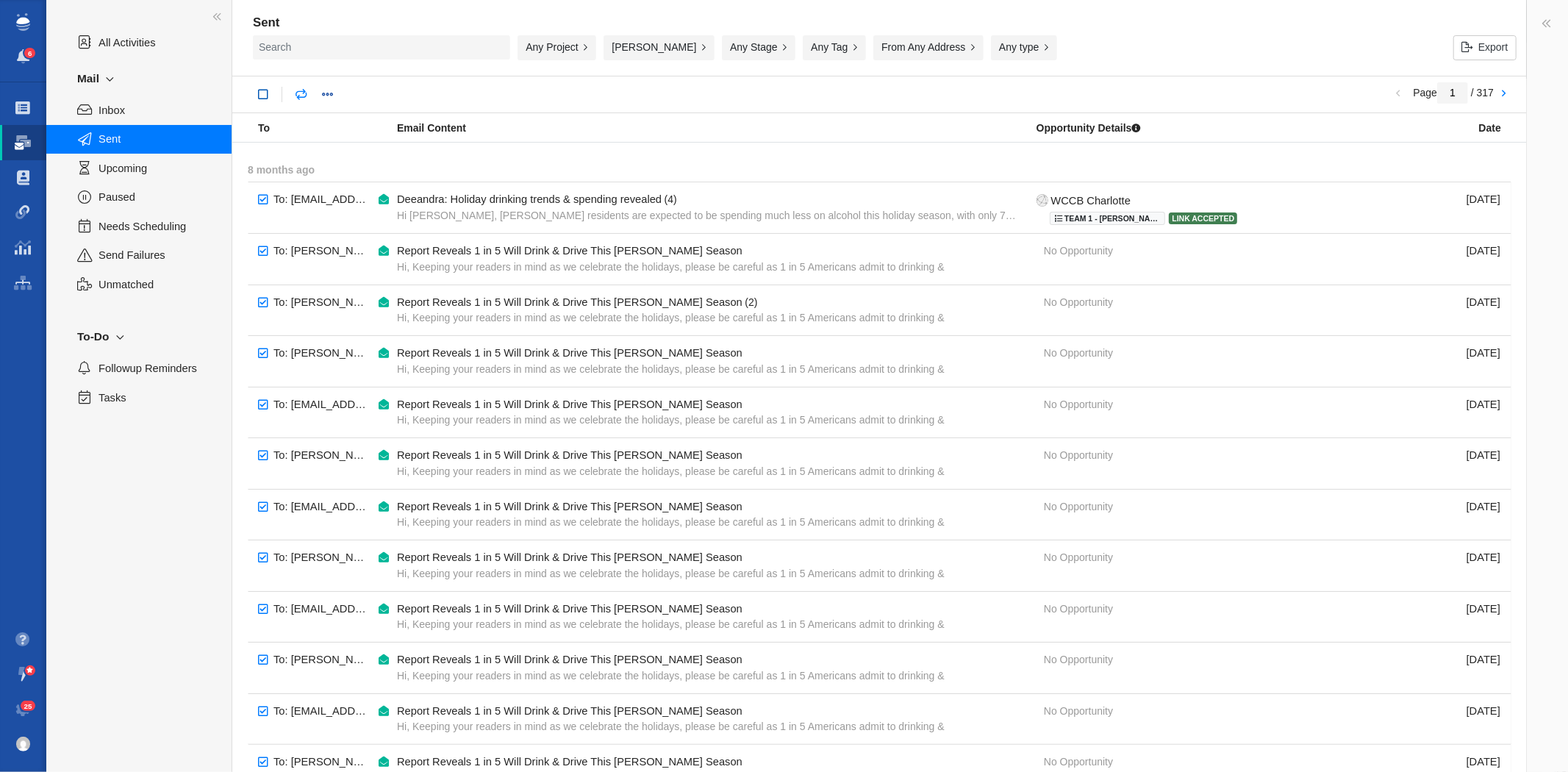
checkbox input "true"
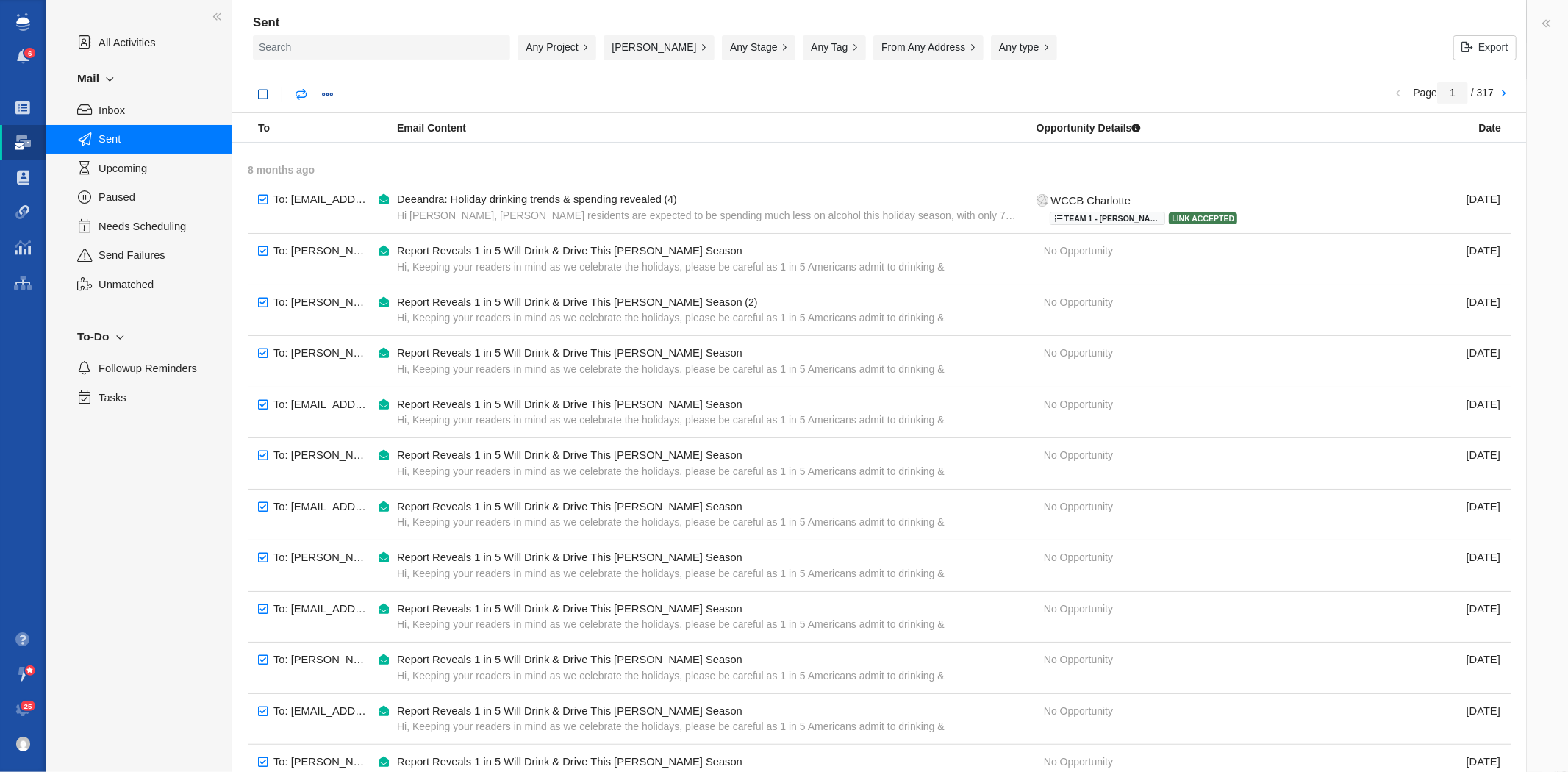
checkbox input "true"
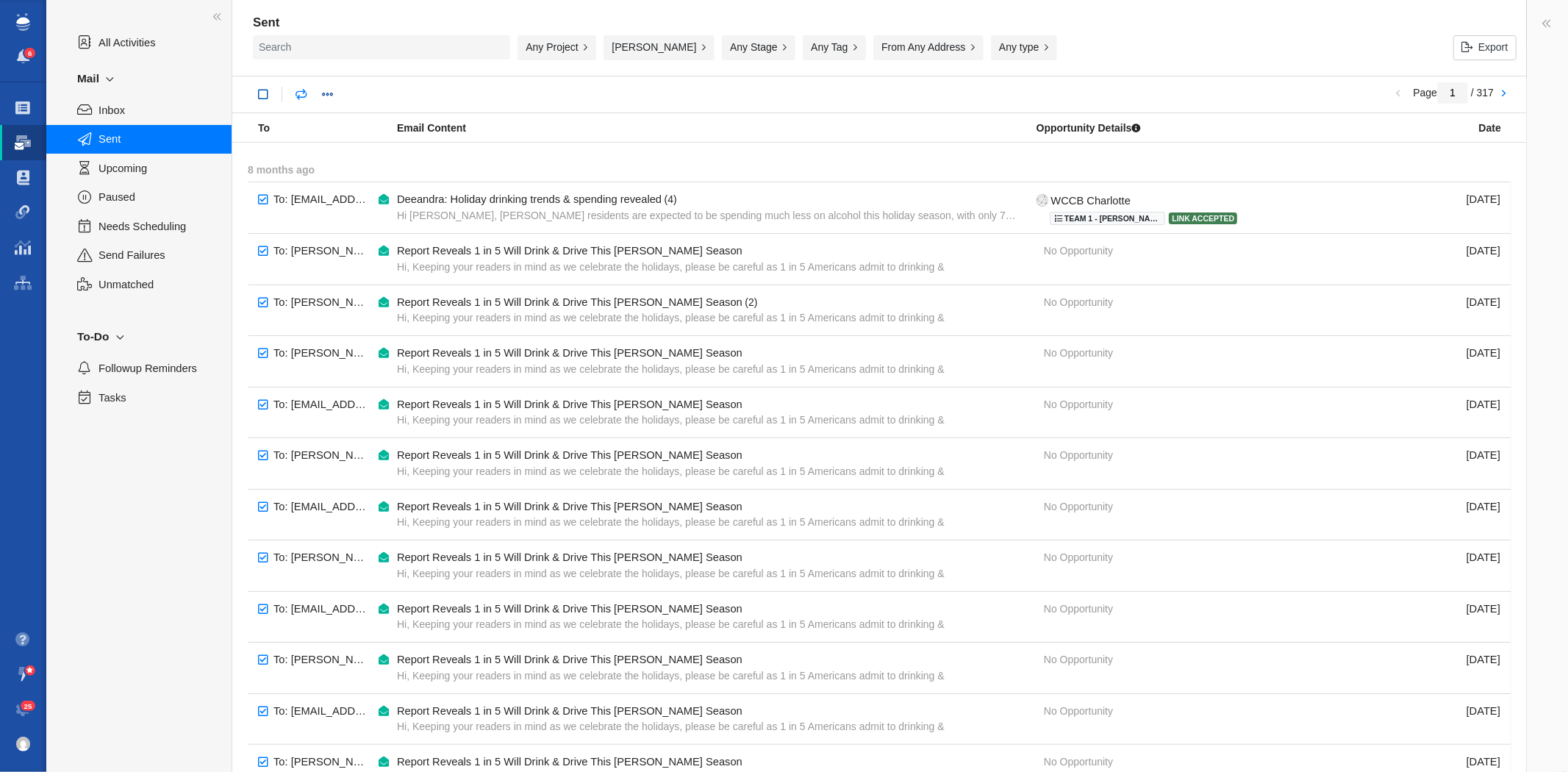
checkbox input "true"
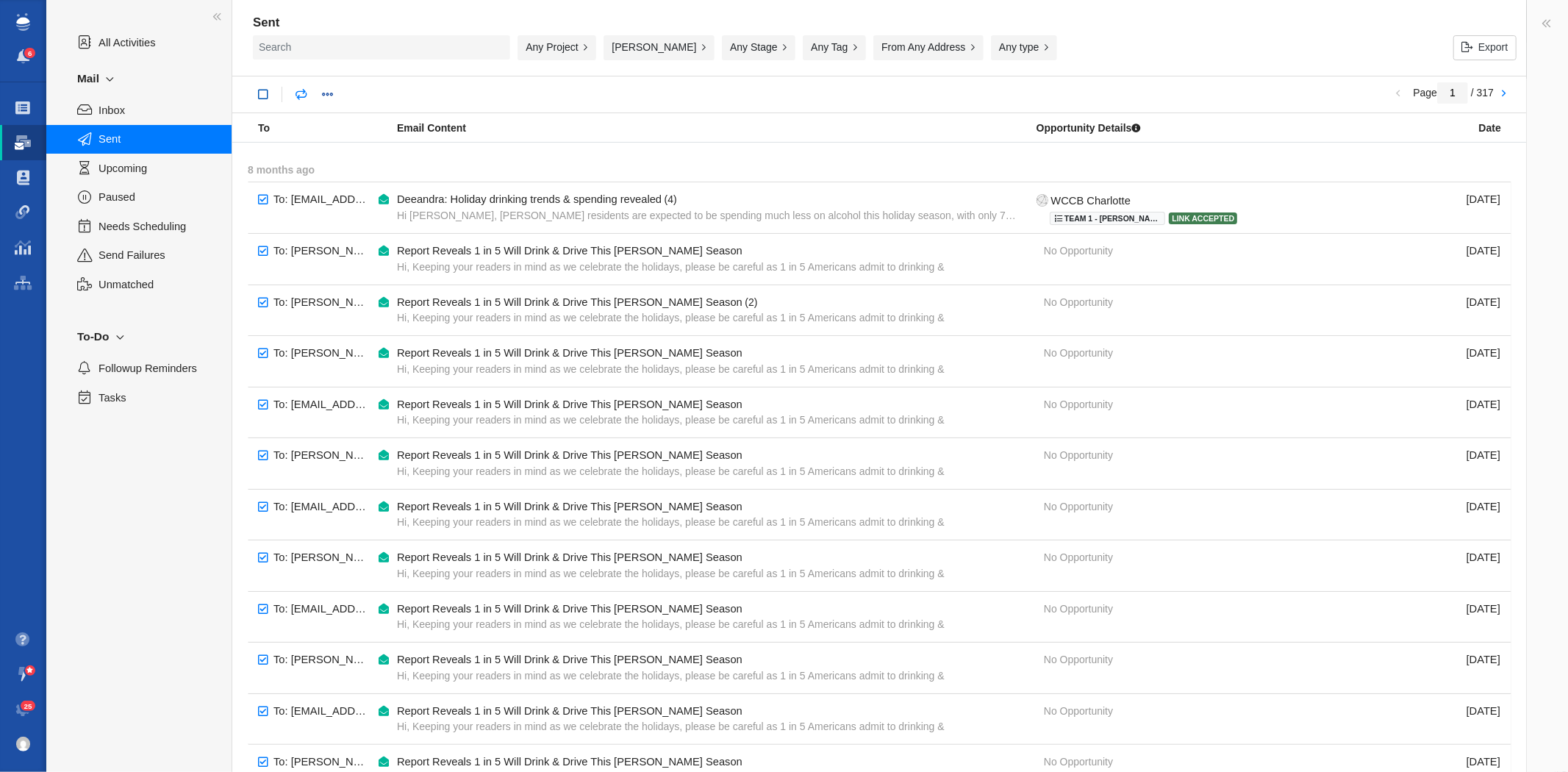
checkbox input "true"
click at [567, 93] on span at bounding box center [561, 95] width 11 height 11
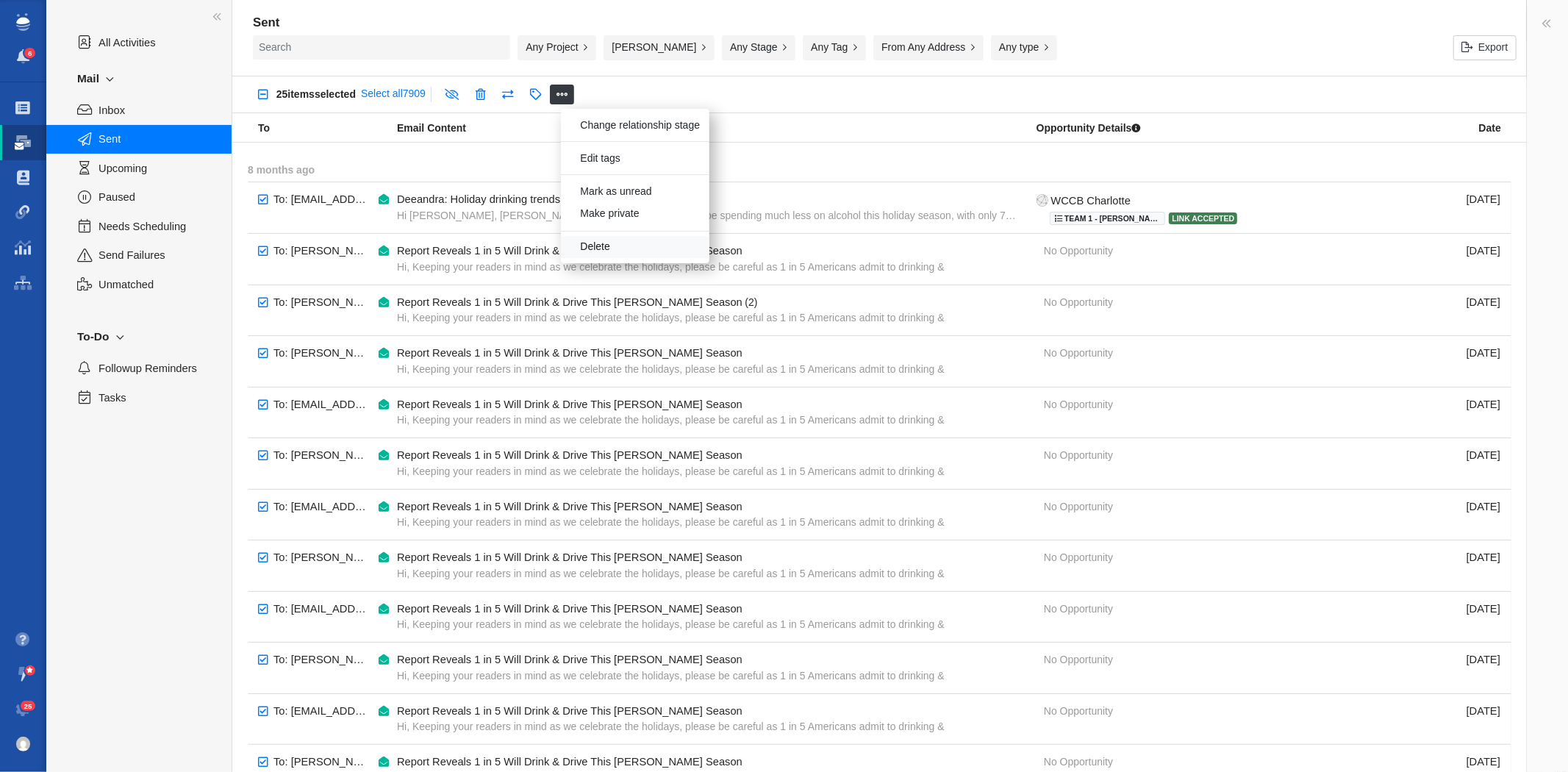
click at [596, 254] on link "Delete" at bounding box center [635, 248] width 148 height 23
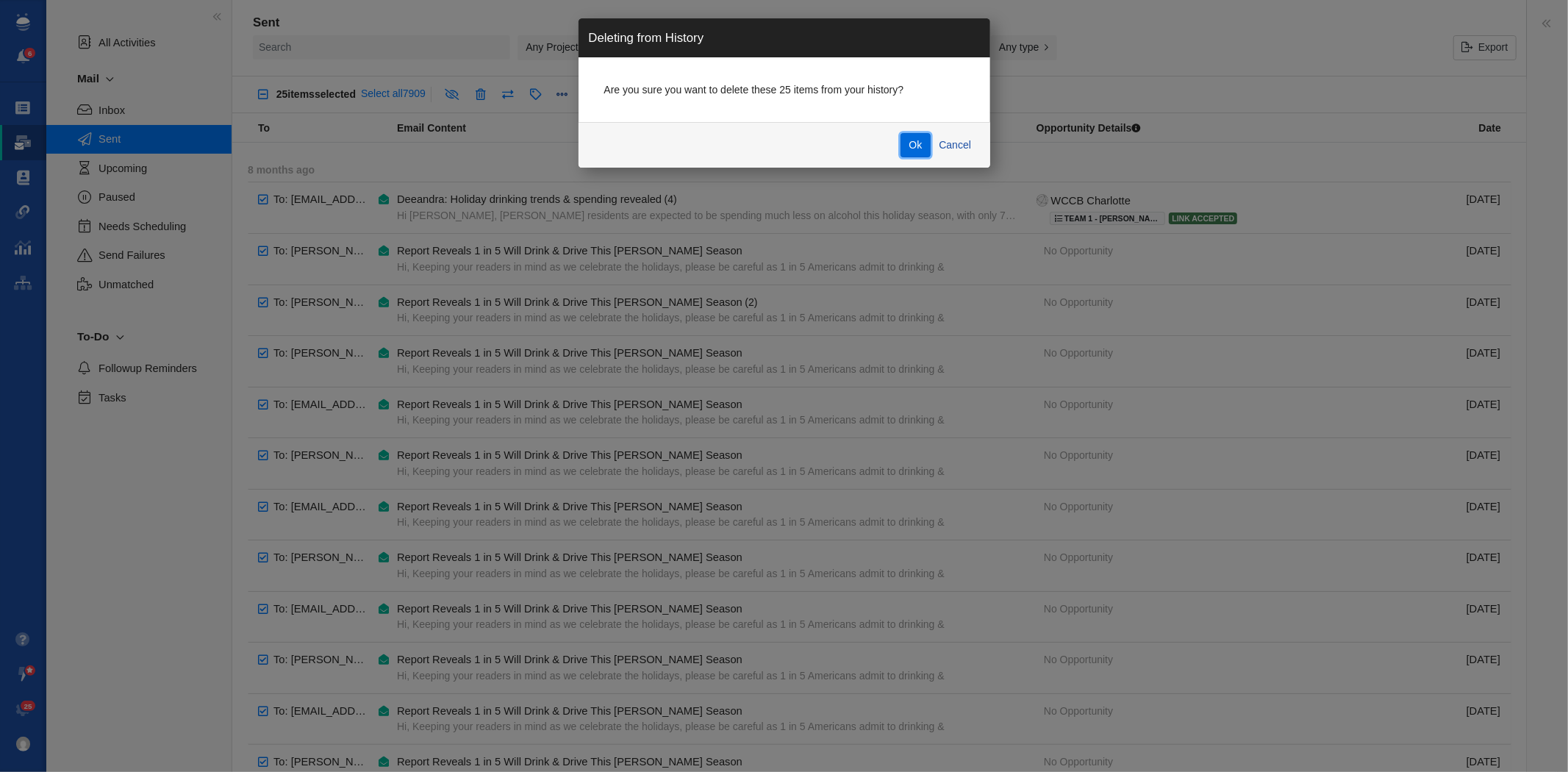
click at [916, 137] on button "Ok" at bounding box center [916, 146] width 30 height 25
